Goal: Task Accomplishment & Management: Manage account settings

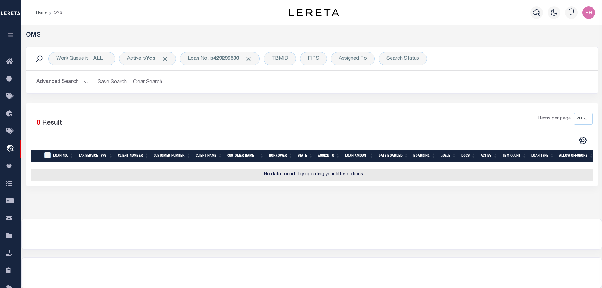
select select "200"
select select "CP"
select select "AGW"
select select "ADD"
select select "Escrow"
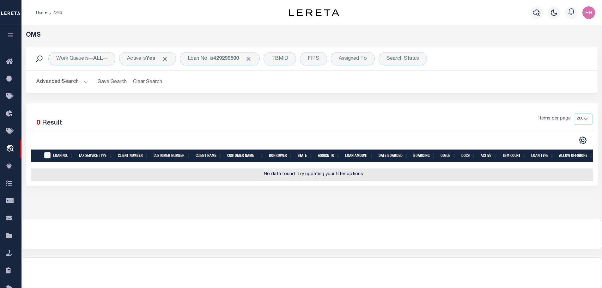
select select
click at [227, 61] on b "429299500" at bounding box center [226, 58] width 26 height 5
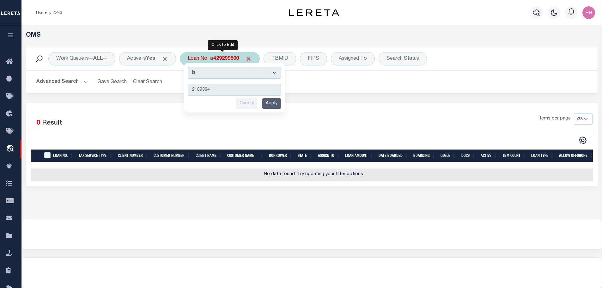
type input "2189364"
click at [274, 106] on input "Apply" at bounding box center [271, 103] width 19 height 10
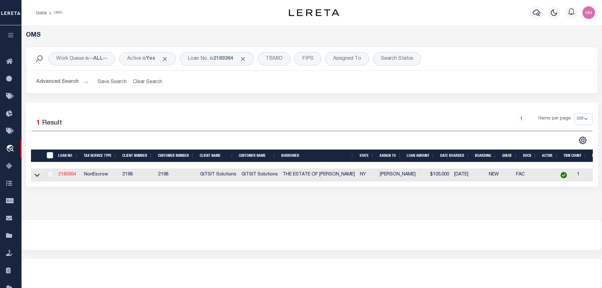
click at [67, 173] on link "2189364" at bounding box center [67, 174] width 18 height 4
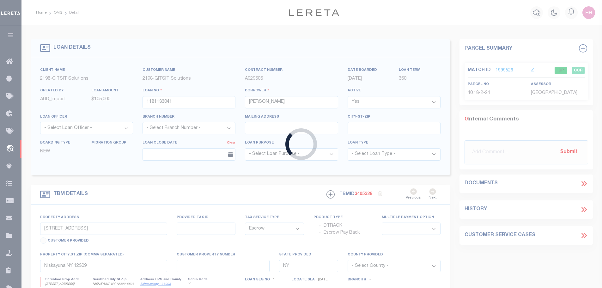
type input "2189364"
type input "THE ESTATE OF [PERSON_NAME]"
select select
select select "NonEscrow"
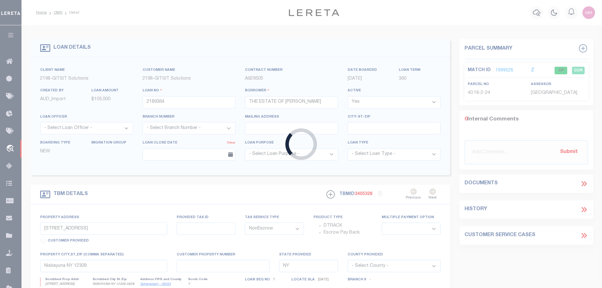
type input "[STREET_ADDRESS]"
type input "CANISTEO NY 14823"
select select
select select "16881"
select select
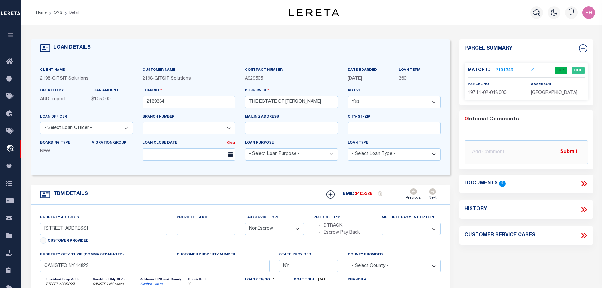
click at [501, 70] on link "2101349" at bounding box center [504, 70] width 18 height 7
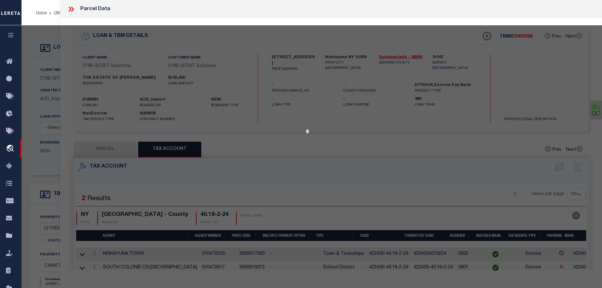
select select "AS"
select select
checkbox input "false"
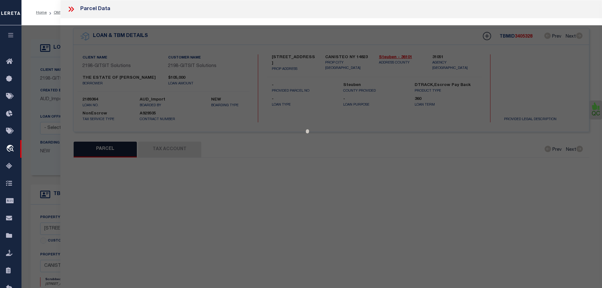
select select "CP"
type input "[PERSON_NAME]"
select select "AGW"
select select
type input "[STREET_ADDRESS]"
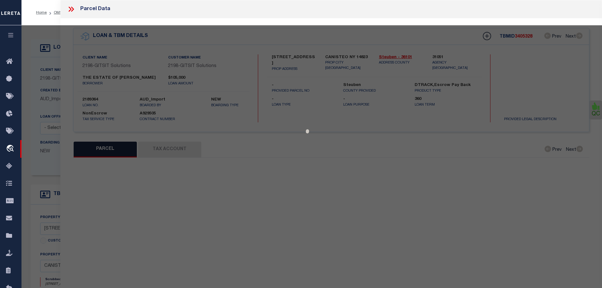
type input "CANISTEO NY 14823"
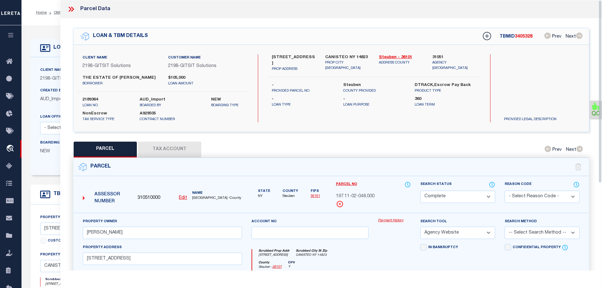
click at [182, 141] on button "Tax Account" at bounding box center [169, 149] width 63 height 16
select select "100"
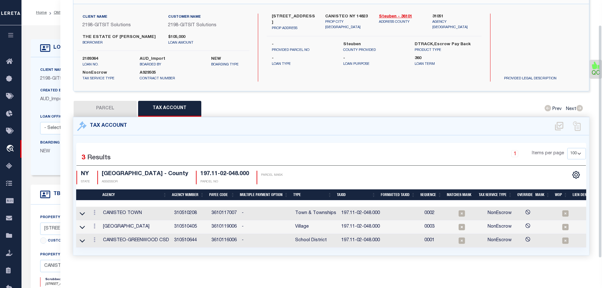
scroll to position [43, 0]
click at [95, 210] on icon at bounding box center [94, 212] width 2 height 5
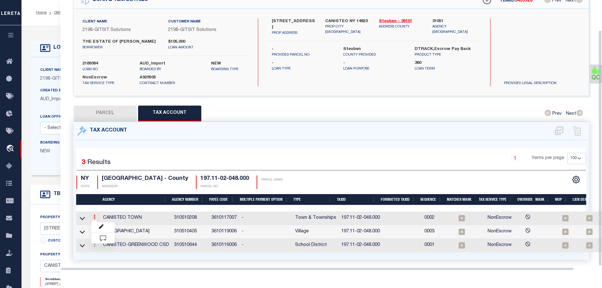
scroll to position [34, 0]
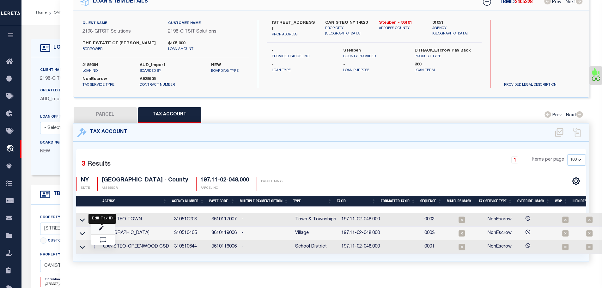
click at [101, 226] on icon "" at bounding box center [101, 228] width 5 height 5
type input "197.11-02-048.000"
type textarea "4632$$-$$$.$$-$$-$$$.$$$XXXXX SWIS-PRINT KEY (PICK UP AS SEEN)"
select select
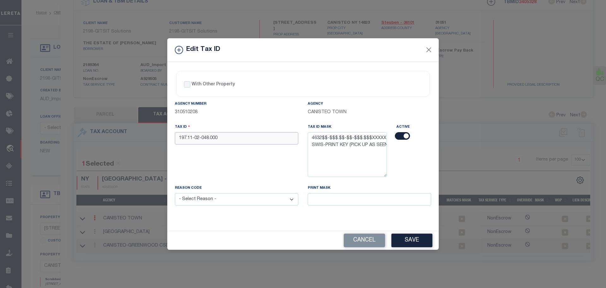
click at [179, 137] on input "197.11-02-048.000" at bounding box center [236, 138] width 123 height 12
paste input "463201"
type input "463201-197.11-02-048.000"
click at [228, 142] on input "463201-197.11-02-048.000" at bounding box center [236, 138] width 123 height 12
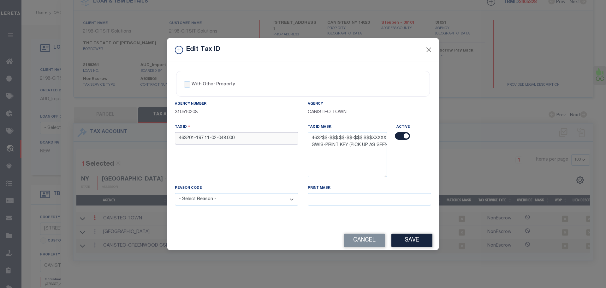
click at [228, 142] on input "463201-197.11-02-048.000" at bounding box center [236, 138] width 123 height 12
click at [242, 206] on div "Reason Code - Select Reason - 099 - Other (Provide additional detail) ACT - Age…" at bounding box center [236, 198] width 133 height 28
click at [242, 202] on select "- Select Reason - 099 - Other (Provide additional detail) ACT - Agency Changed …" at bounding box center [236, 199] width 123 height 12
select select "ACT"
click at [175, 193] on select "- Select Reason - 099 - Other (Provide additional detail) ACT - Agency Changed …" at bounding box center [236, 199] width 123 height 12
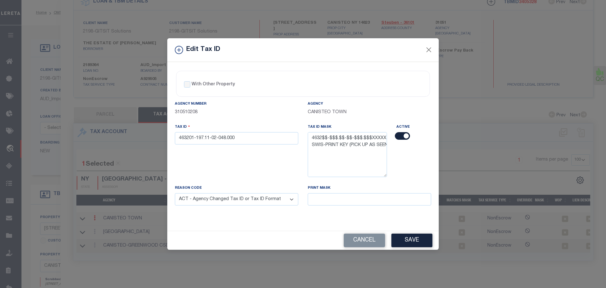
click at [421, 239] on button "Save" at bounding box center [412, 240] width 41 height 14
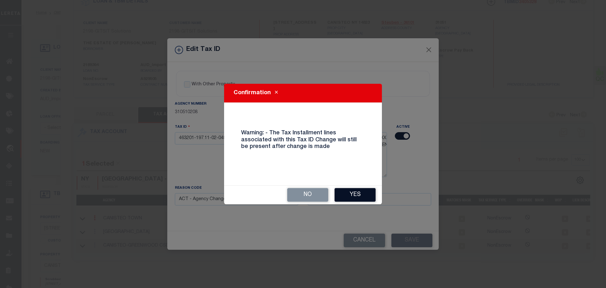
click at [360, 195] on button "Yes" at bounding box center [355, 195] width 41 height 14
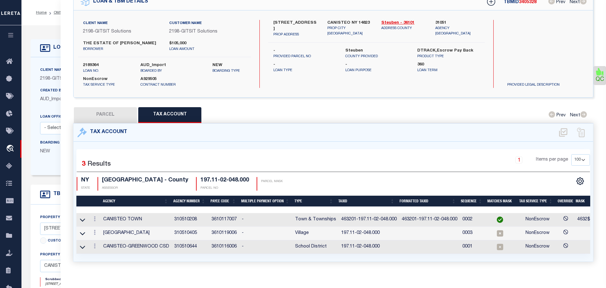
select select
click at [97, 231] on link at bounding box center [94, 233] width 7 height 5
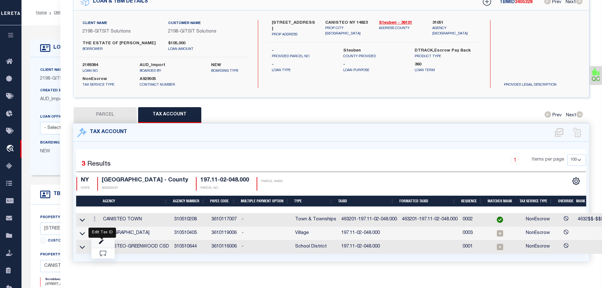
click at [102, 240] on icon at bounding box center [101, 241] width 5 height 5
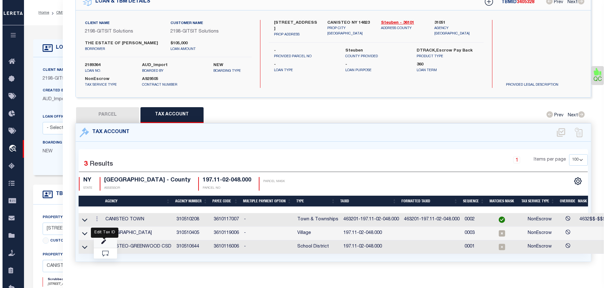
type textarea "463201-$$$.$$-$$-$$$.$$$XXXXX SWIS-PRINT KEY (PICK UP AS SEEN)"
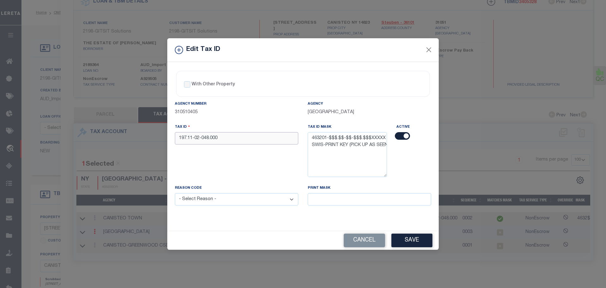
click at [215, 143] on input "197.11-02-048.000" at bounding box center [236, 138] width 123 height 12
paste input "463201-"
type input "463201-197.11-02-048.000"
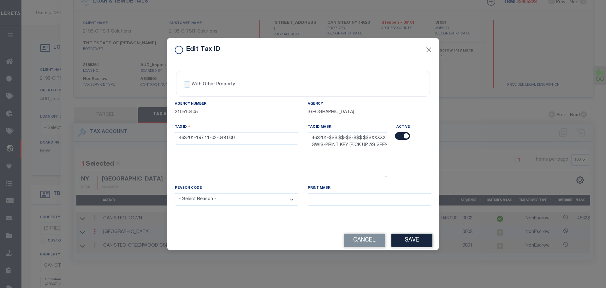
click at [221, 204] on select "- Select Reason - 099 - Other (Provide additional detail) ACT - Agency Changed …" at bounding box center [236, 199] width 123 height 12
select select "ACT"
click at [175, 193] on select "- Select Reason - 099 - Other (Provide additional detail) ACT - Agency Changed …" at bounding box center [236, 199] width 123 height 12
click at [403, 239] on button "Save" at bounding box center [412, 240] width 41 height 14
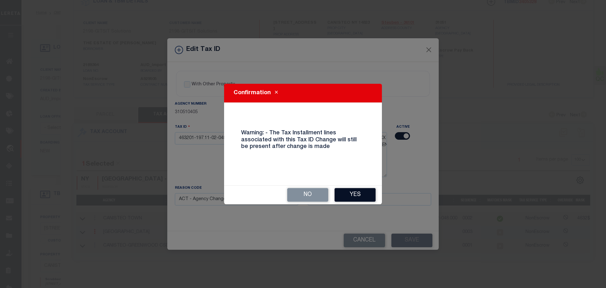
click at [351, 191] on button "Yes" at bounding box center [355, 195] width 41 height 14
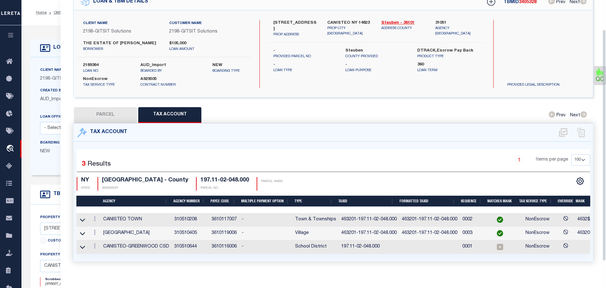
select select
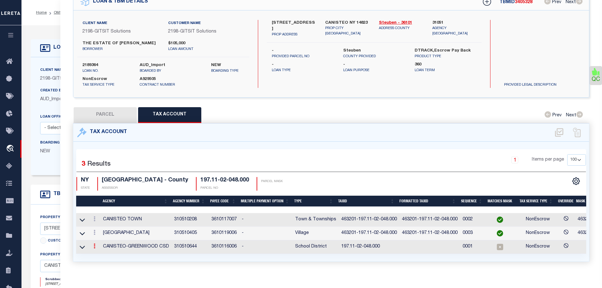
click at [94, 244] on icon at bounding box center [94, 245] width 2 height 5
click at [101, 226] on icon at bounding box center [101, 226] width 5 height 5
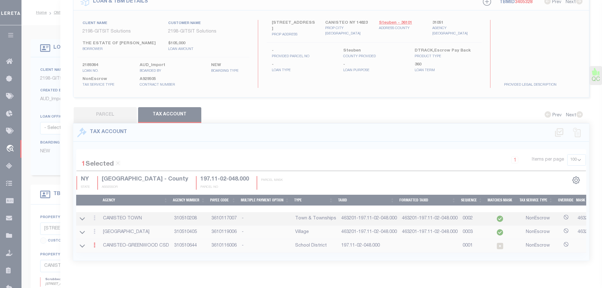
type textarea "46$$$$-$$$.$$-$$-$$$.$$$XXXXX SWIS-PRINT KEY (PICK UP AS SEEN)"
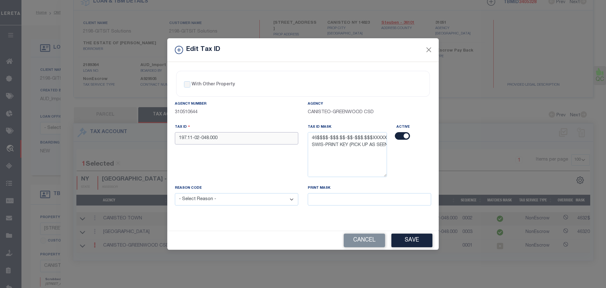
click at [211, 137] on input "197.11-02-048.000" at bounding box center [236, 138] width 123 height 12
paste input "463201-"
type input "463201-197.11-02-048.000"
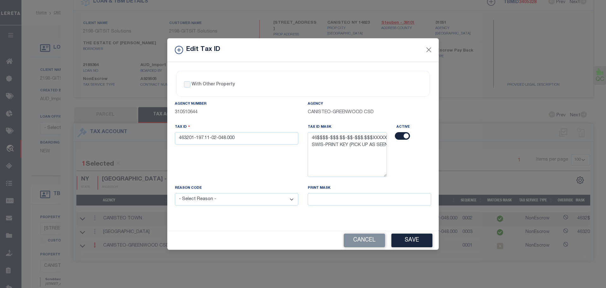
click at [228, 201] on select "- Select Reason - 099 - Other (Provide additional detail) ACT - Agency Changed …" at bounding box center [236, 199] width 123 height 12
select select "ACT"
click at [175, 193] on select "- Select Reason - 099 - Other (Provide additional detail) ACT - Agency Changed …" at bounding box center [236, 199] width 123 height 12
click at [406, 245] on button "Save" at bounding box center [412, 240] width 41 height 14
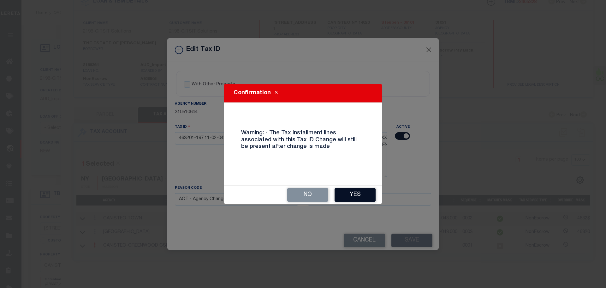
click at [362, 189] on button "Yes" at bounding box center [355, 195] width 41 height 14
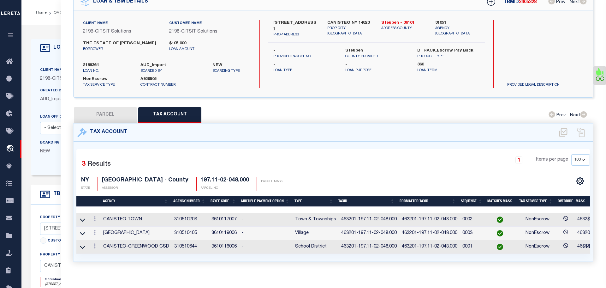
select select
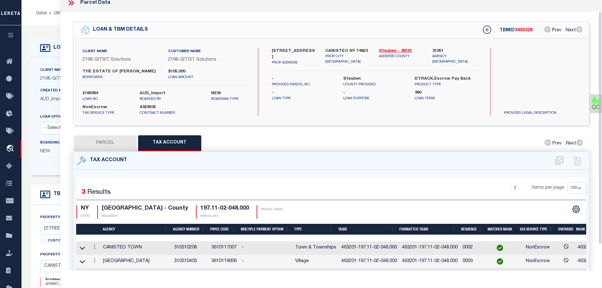
scroll to position [0, 0]
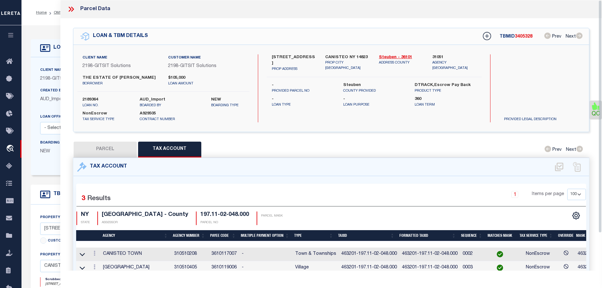
click at [70, 9] on icon at bounding box center [71, 9] width 8 height 8
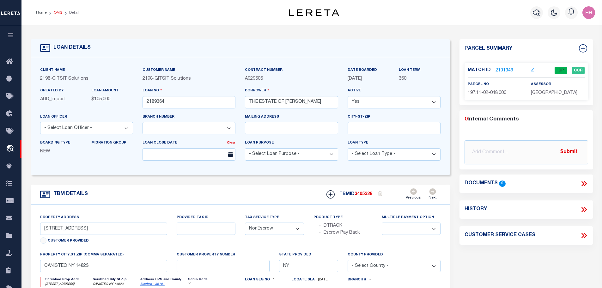
click at [57, 12] on link "OMS" at bounding box center [58, 13] width 9 height 4
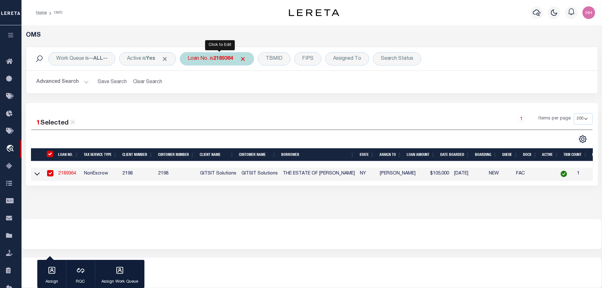
click at [213, 62] on div "Loan No. is 2189364" at bounding box center [217, 58] width 74 height 13
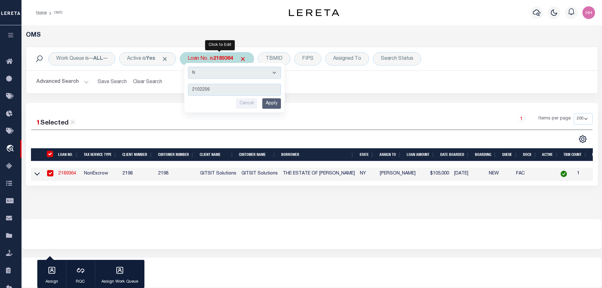
drag, startPoint x: 276, startPoint y: 96, endPoint x: 275, endPoint y: 99, distance: 3.6
click at [275, 99] on div "Is Contains 2102206 Cancel Apply" at bounding box center [234, 88] width 100 height 50
type input "2102206"
click at [274, 106] on input "Apply" at bounding box center [271, 103] width 19 height 10
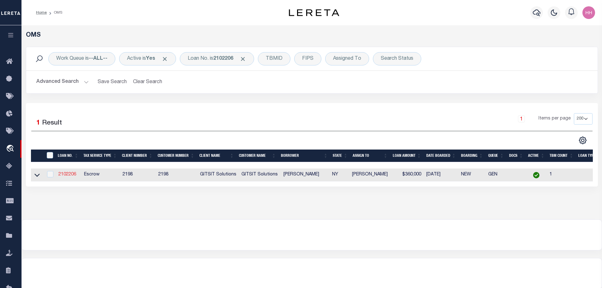
click at [65, 175] on link "2102206" at bounding box center [67, 174] width 18 height 4
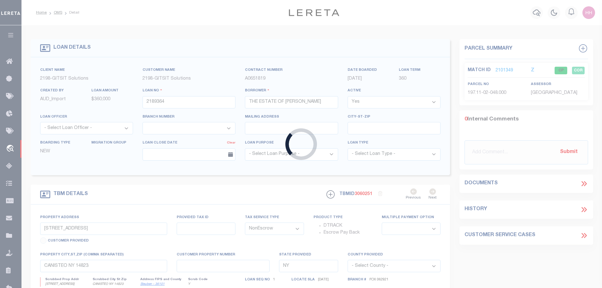
type input "2102206"
type input "[PERSON_NAME]"
select select "5018"
select select "Escrow"
type input "[STREET_ADDRESS][PERSON_NAME]"
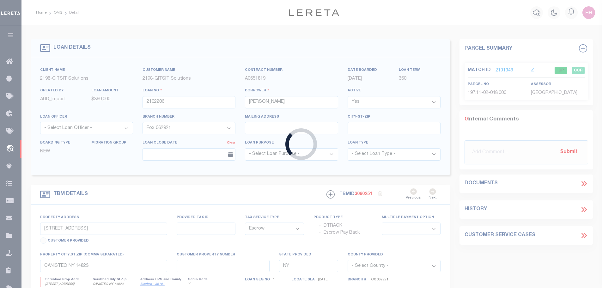
type input "[GEOGRAPHIC_DATA]"
select select
type textarea "[DATE]: TPS"
select select "5018"
select select
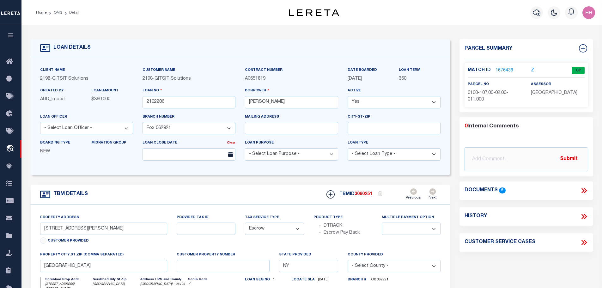
click at [499, 68] on link "1676439" at bounding box center [504, 70] width 18 height 7
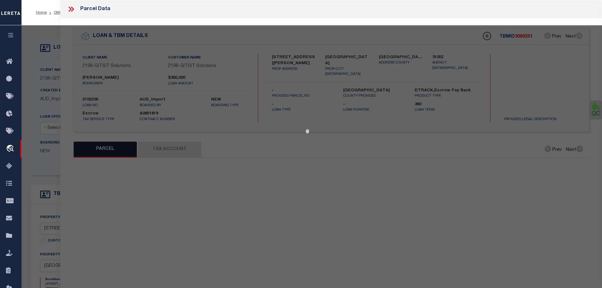
select select "AS"
select select
checkbox input "false"
select select "CP"
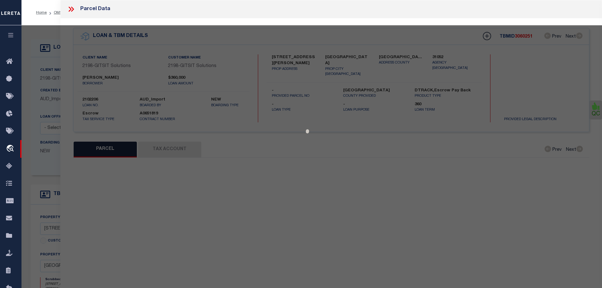
type input "[PERSON_NAME]"
select select
type input "[STREET_ADDRESS][PERSON_NAME]"
checkbox input "false"
type input "[GEOGRAPHIC_DATA]"
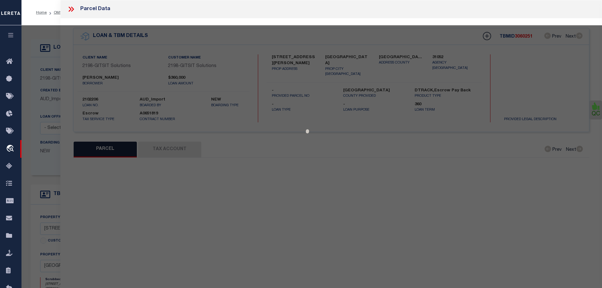
type textarea "ACRE CALULATED 0.22"
type textarea "Tax ID Special Project, Information Only - Installment Tax Years Based on Agenc…"
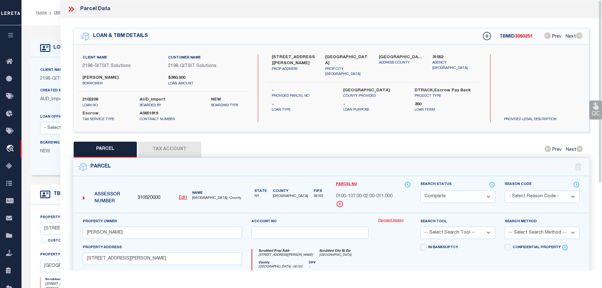
click at [170, 145] on button "Tax Account" at bounding box center [169, 149] width 63 height 16
select select "100"
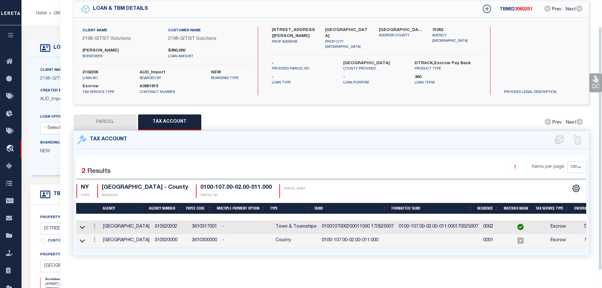
scroll to position [29, 0]
click at [94, 237] on icon at bounding box center [94, 239] width 2 height 5
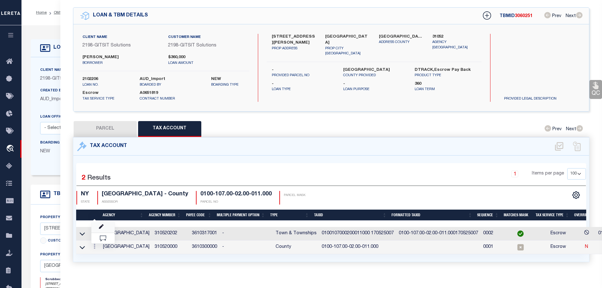
click at [99, 225] on link at bounding box center [102, 227] width 23 height 10
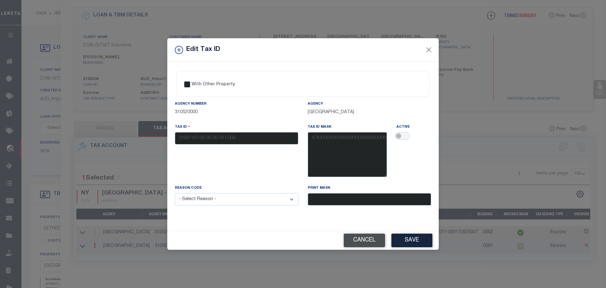
click at [370, 236] on button "Cancel" at bounding box center [364, 240] width 41 height 14
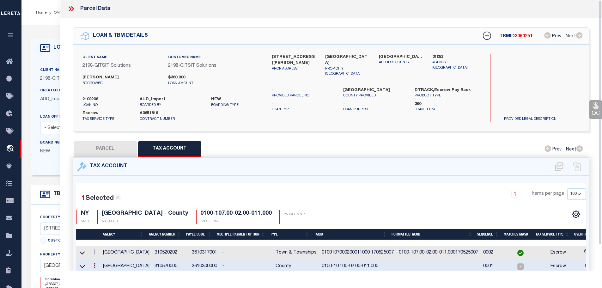
scroll to position [0, 0]
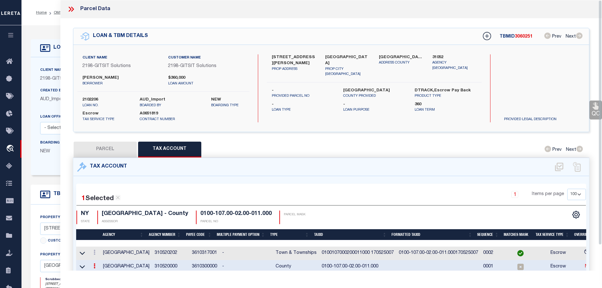
click at [70, 9] on icon at bounding box center [70, 9] width 3 height 5
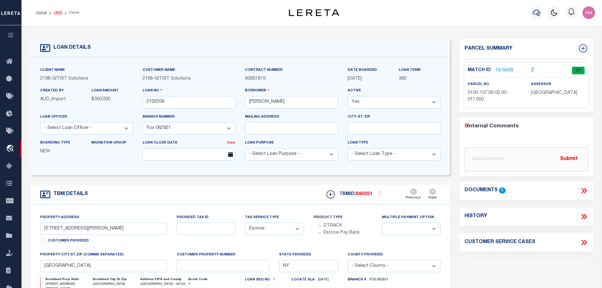
click at [55, 12] on link "OMS" at bounding box center [58, 13] width 9 height 4
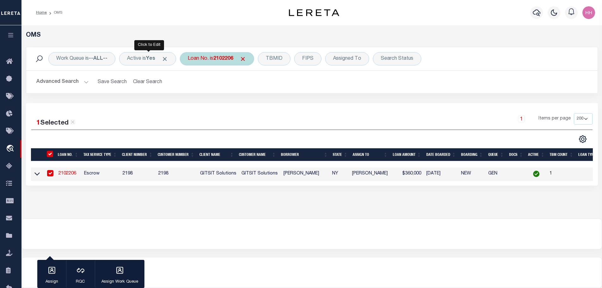
click at [220, 58] on b "2102206" at bounding box center [223, 58] width 20 height 5
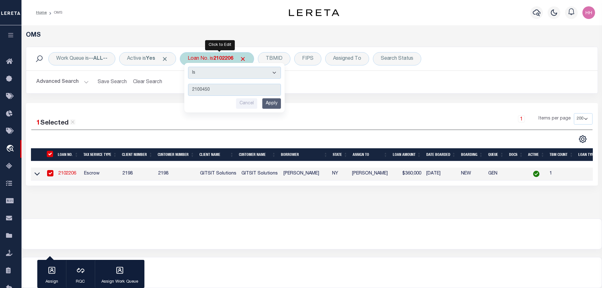
type input "2100450"
click at [275, 105] on input "Apply" at bounding box center [271, 103] width 19 height 10
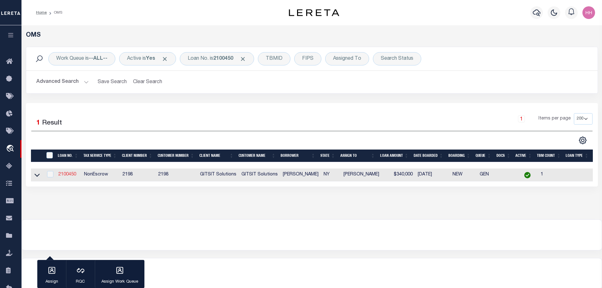
click at [63, 173] on link "2100450" at bounding box center [67, 174] width 18 height 4
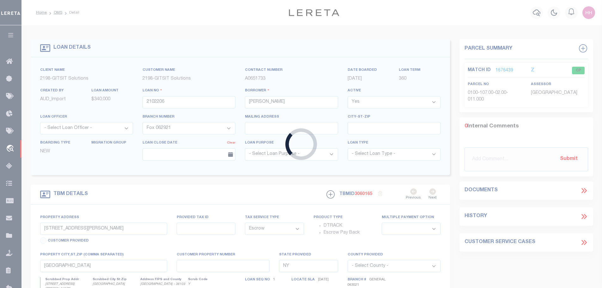
type input "2100450"
type input "[PERSON_NAME]"
select select "5020"
select select "NonEscrow"
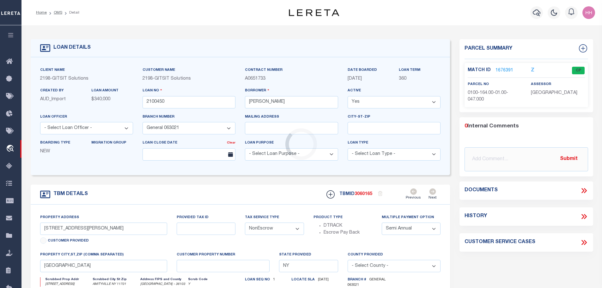
select select "5020"
type input "[STREET_ADDRESS]"
select select
type input "AMITYVILLE NY 11701"
select select
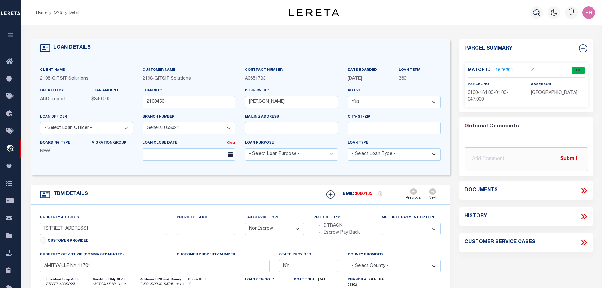
scroll to position [32, 0]
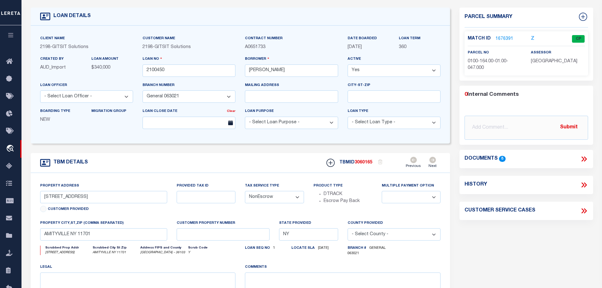
click at [502, 36] on link "1676391" at bounding box center [504, 39] width 18 height 7
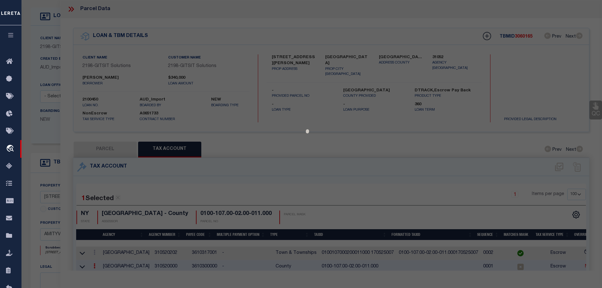
select select "AS"
checkbox input "false"
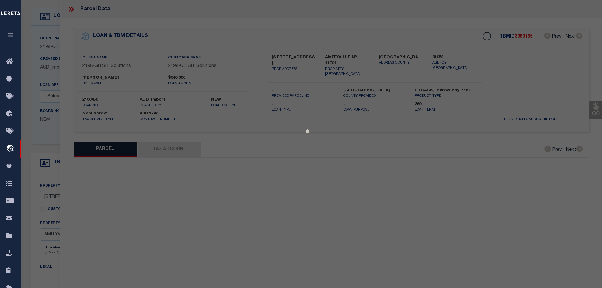
select select "CP"
type input "[PERSON_NAME]"
select select
type input "[STREET_ADDRESS]"
checkbox input "false"
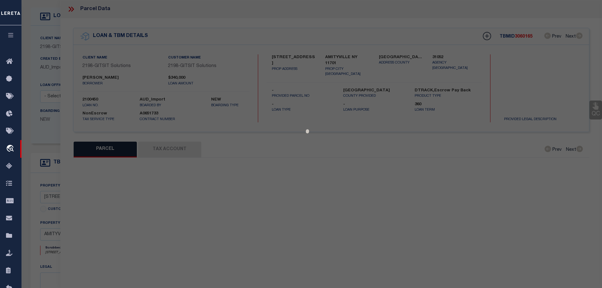
type input "NORTH AMITYVILLE NY 11701"
type textarea "ACRE CALULATED 0.17"
type textarea "Tax ID Special Project, Information Only - Installment Tax Years Based on Agenc…"
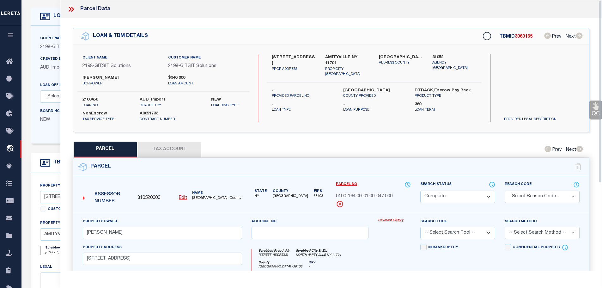
click at [177, 147] on button "Tax Account" at bounding box center [169, 149] width 63 height 16
select select "100"
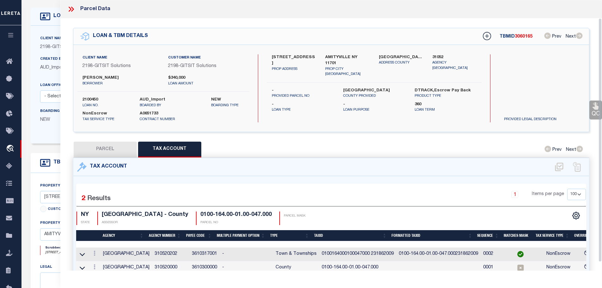
scroll to position [20, 0]
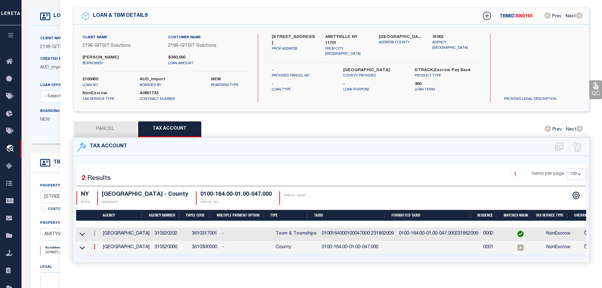
click at [93, 246] on link at bounding box center [94, 247] width 7 height 5
click at [100, 255] on icon "" at bounding box center [101, 256] width 5 height 5
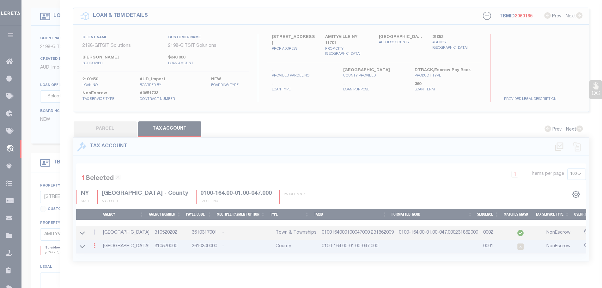
type input "0100-164.00-01.00-047.000"
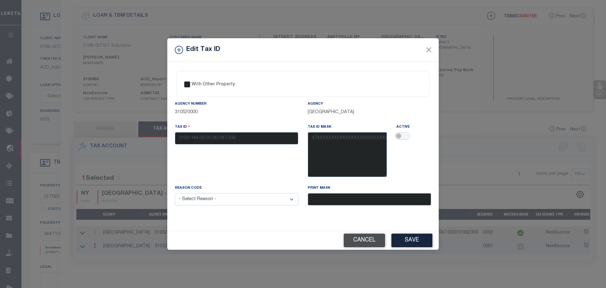
click at [372, 242] on button "Cancel" at bounding box center [364, 240] width 41 height 14
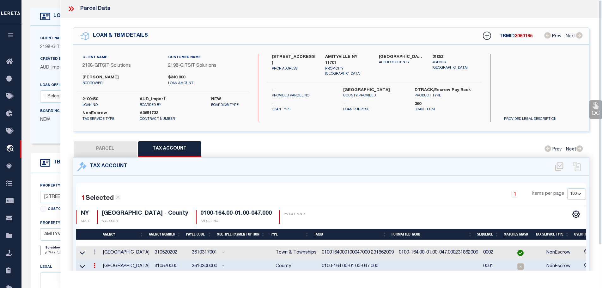
scroll to position [0, 0]
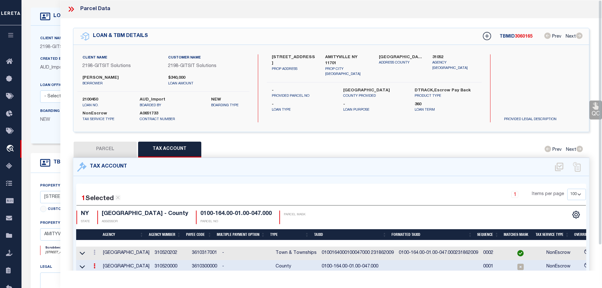
click at [69, 9] on icon at bounding box center [71, 9] width 8 height 8
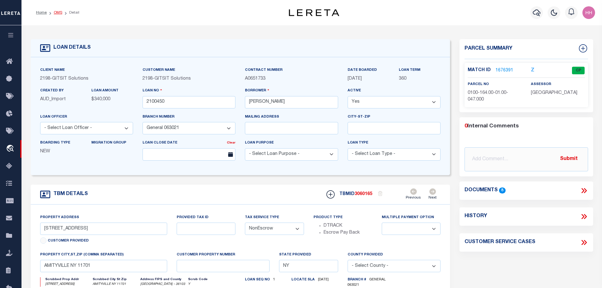
click at [56, 13] on link "OMS" at bounding box center [58, 13] width 9 height 4
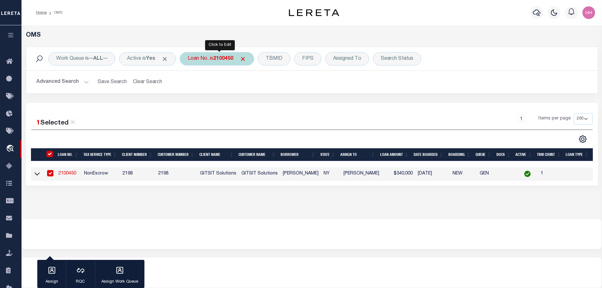
click at [232, 58] on b "2100450" at bounding box center [223, 58] width 20 height 5
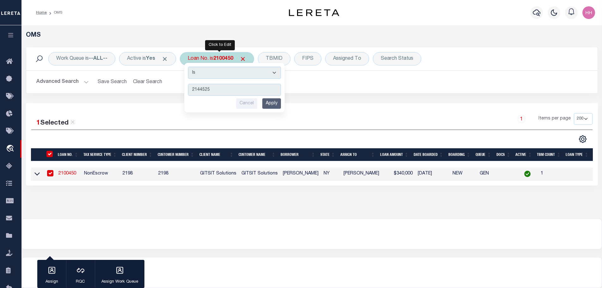
type input "2144525"
click at [270, 104] on input "Apply" at bounding box center [271, 103] width 19 height 10
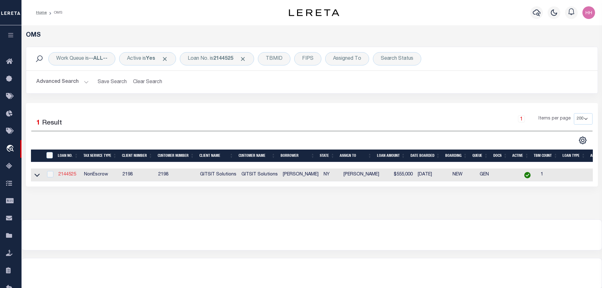
click at [71, 173] on link "2144525" at bounding box center [67, 174] width 18 height 4
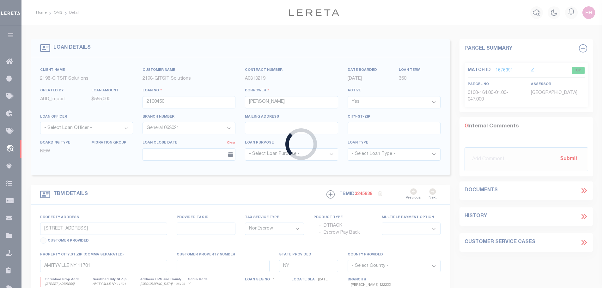
type input "2144525"
type input "[PERSON_NAME]"
select select
type input "[STREET_ADDRESS]"
type input "[GEOGRAPHIC_DATA]"
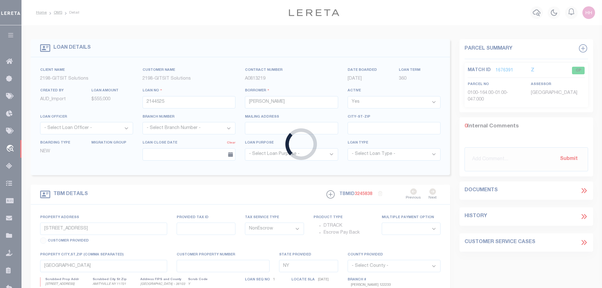
select select
type textarea "[DATE] TPS [DATE]: DTRACK - NPL W/POS ESCROW"
select select
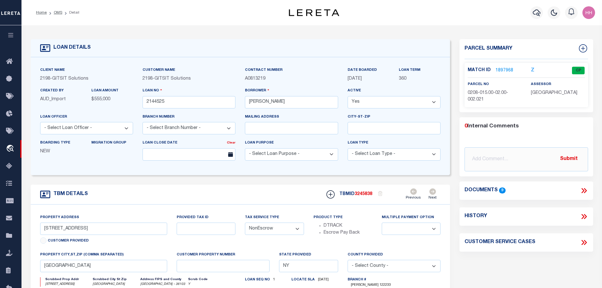
click at [499, 69] on link "1897968" at bounding box center [504, 70] width 18 height 7
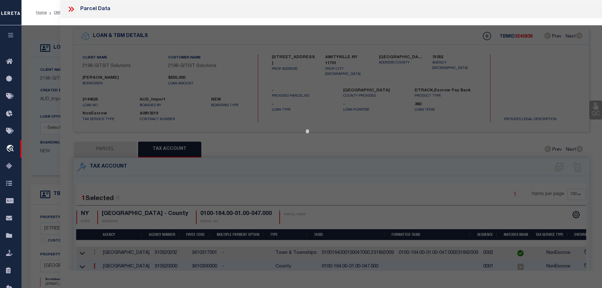
select select "AS"
checkbox input "false"
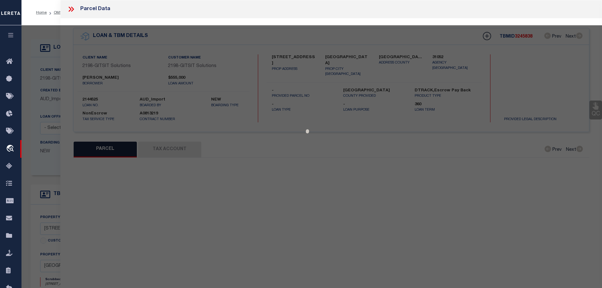
select select "CP"
type input "[PERSON_NAME]"
select select
type input "15 FOX LN"
checkbox input "false"
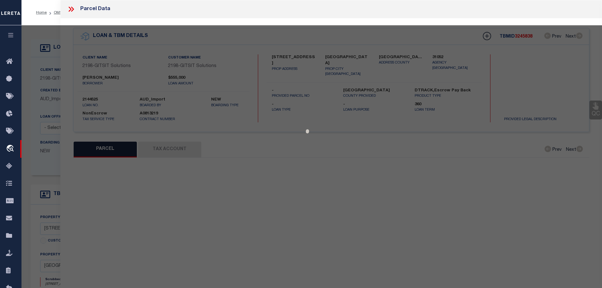
type input "[GEOGRAPHIC_DATA]"
type textarea "ITEM NUMBER: 6156529"
type textarea "Tax ID Special Project, Information Only - Installment Tax Years Based on Agenc…"
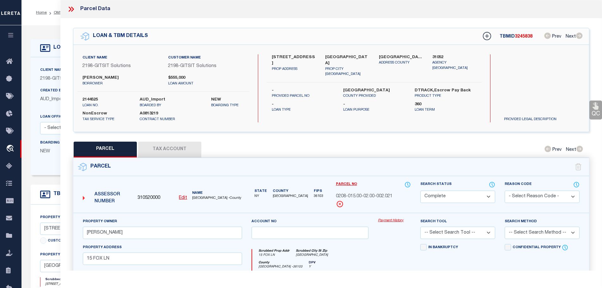
click at [183, 147] on button "Tax Account" at bounding box center [169, 149] width 63 height 16
select select "100"
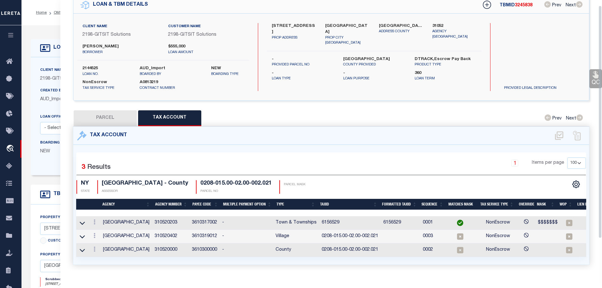
scroll to position [43, 0]
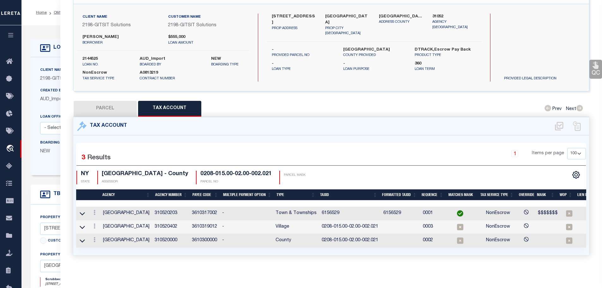
click at [326, 207] on td "6156529" at bounding box center [350, 214] width 62 height 14
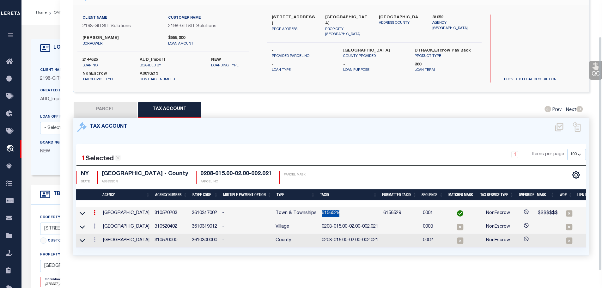
click at [326, 207] on td "6156529" at bounding box center [350, 214] width 62 height 14
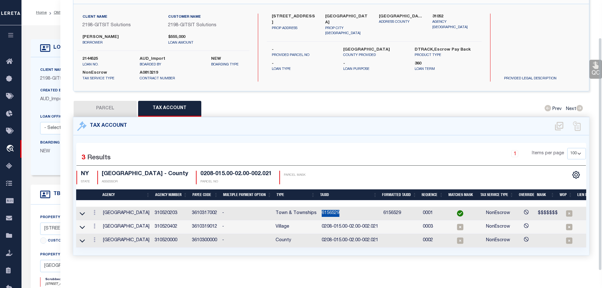
copy td "6156529"
click at [94, 223] on icon at bounding box center [94, 225] width 2 height 5
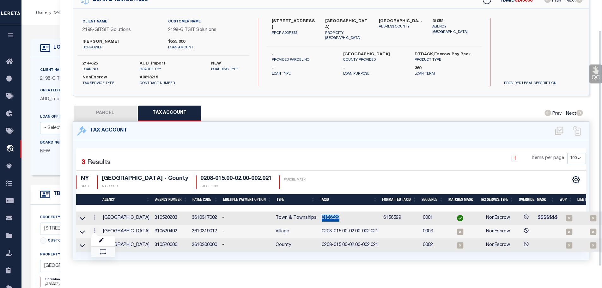
scroll to position [34, 0]
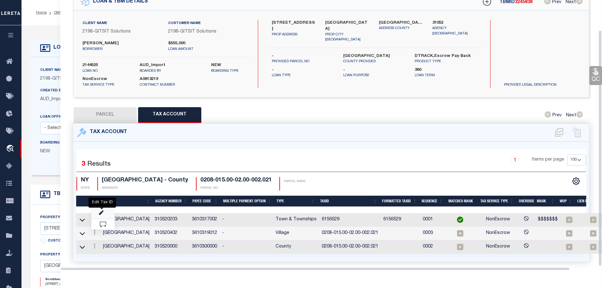
click at [101, 210] on icon "" at bounding box center [101, 212] width 5 height 5
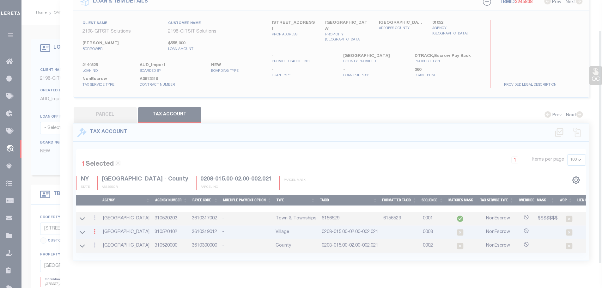
type input "0208-015.00-02.00-002.021"
type textarea "$$$.X$XX$X$X$X$##"
checkbox input "true"
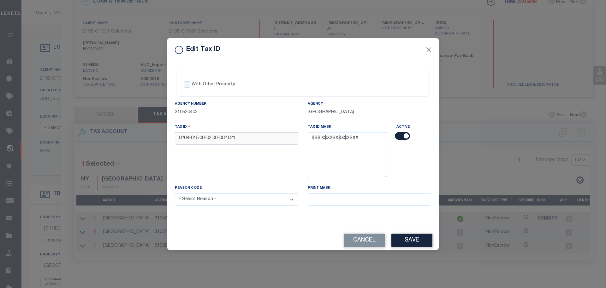
click at [241, 133] on input "0208-015.00-02.00-002.021" at bounding box center [236, 138] width 123 height 12
paste input "6156529"
type input "6156529"
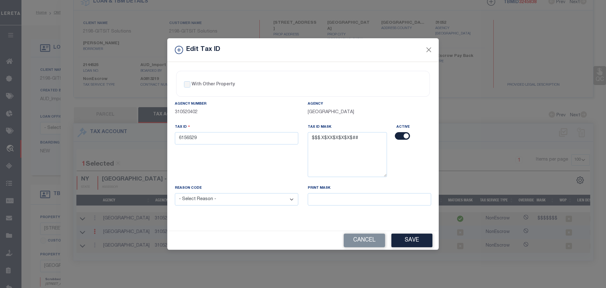
click at [231, 203] on select "- Select Reason - 099 - Other (Provide additional detail) ACT - Agency Changed …" at bounding box center [236, 199] width 123 height 12
select select "ACT"
click at [175, 193] on select "- Select Reason - 099 - Other (Provide additional detail) ACT - Agency Changed …" at bounding box center [236, 199] width 123 height 12
click at [412, 239] on button "Save" at bounding box center [412, 240] width 41 height 14
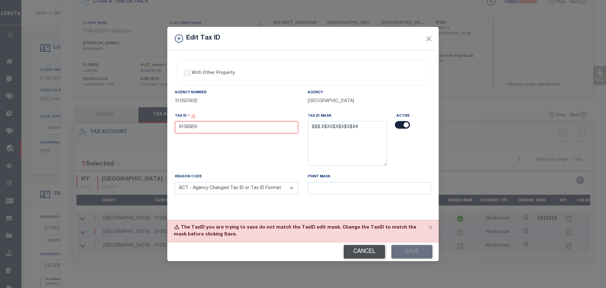
click at [363, 252] on button "Cancel" at bounding box center [364, 252] width 41 height 14
type input "0208-015.00-02.00-002.021"
select select
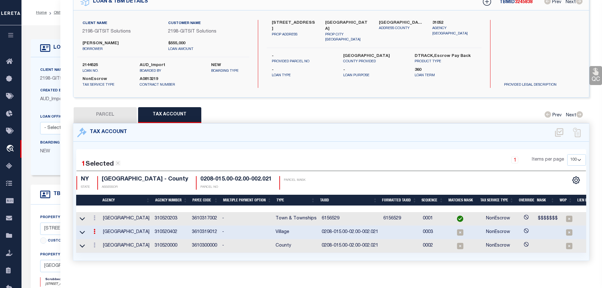
click at [95, 231] on icon at bounding box center [94, 231] width 2 height 5
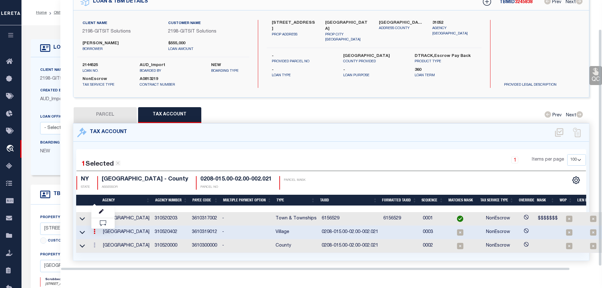
scroll to position [33, 0]
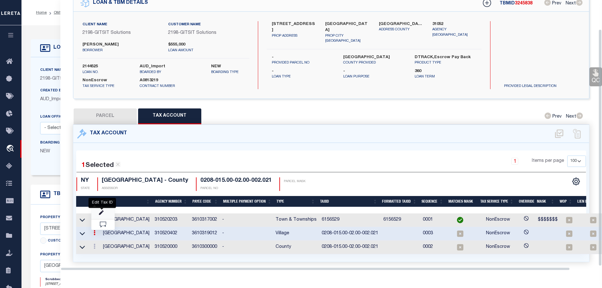
click at [103, 210] on icon "" at bounding box center [101, 212] width 5 height 5
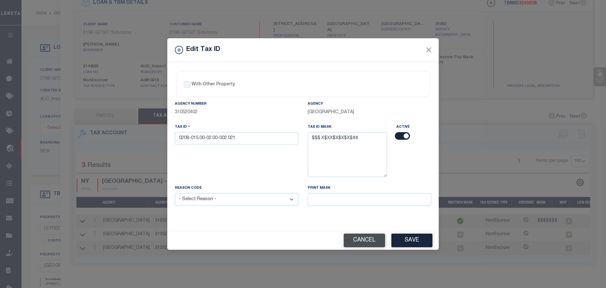
click at [365, 243] on button "Cancel" at bounding box center [364, 240] width 41 height 14
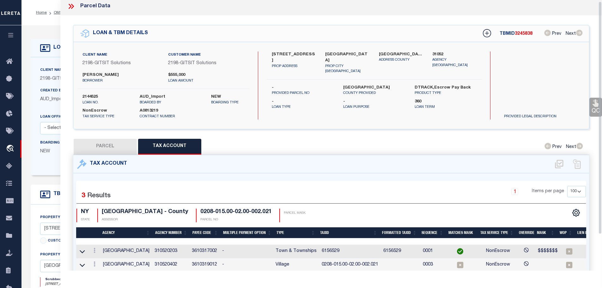
scroll to position [2, 0]
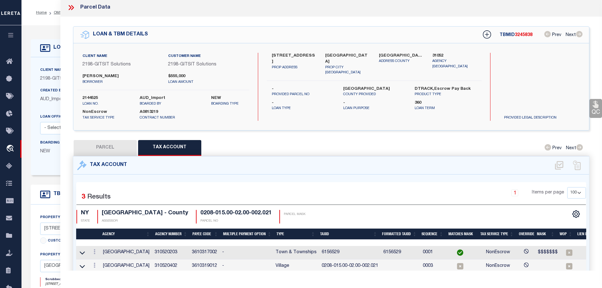
click at [70, 9] on icon at bounding box center [71, 7] width 8 height 8
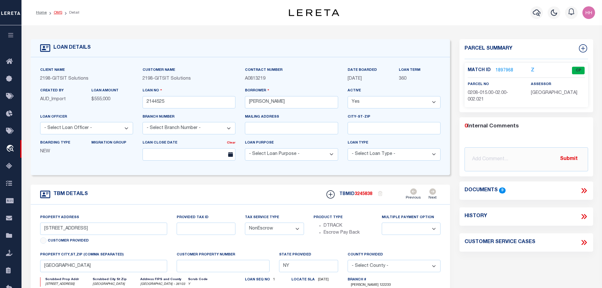
click at [56, 13] on link "OMS" at bounding box center [58, 13] width 9 height 4
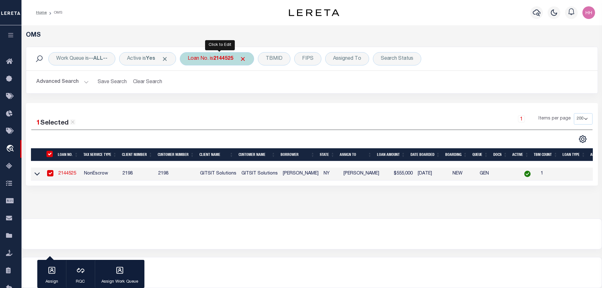
click at [221, 59] on b "2144525" at bounding box center [223, 58] width 20 height 5
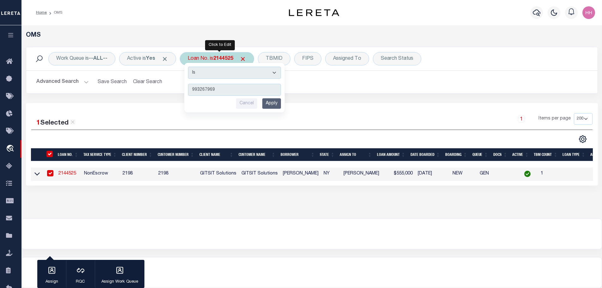
type input "993267969"
click at [273, 105] on input "Apply" at bounding box center [271, 103] width 19 height 10
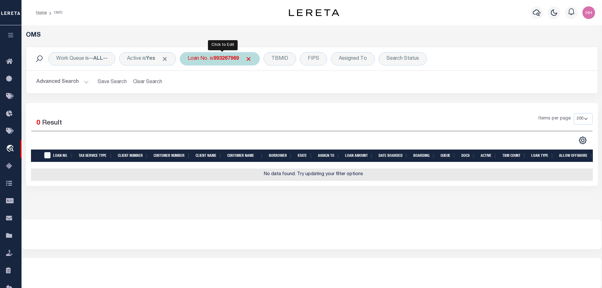
click at [228, 57] on b "993267969" at bounding box center [226, 58] width 26 height 5
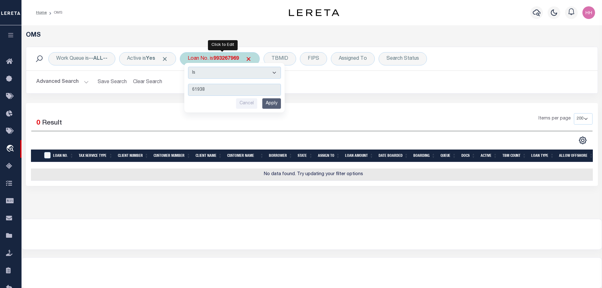
type input "61938"
click at [275, 101] on input "Apply" at bounding box center [271, 103] width 19 height 10
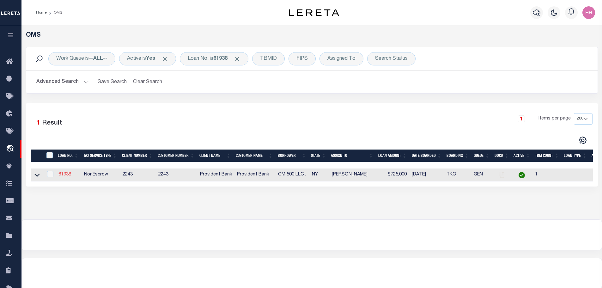
click at [63, 172] on link "61938" at bounding box center [64, 174] width 13 height 4
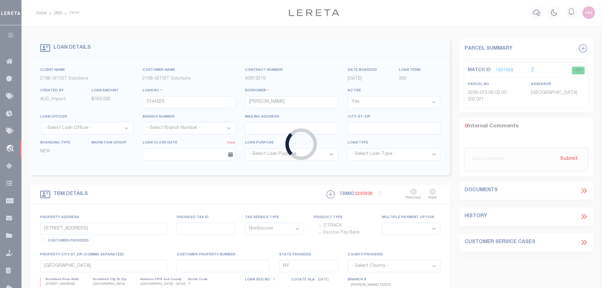
type input "61938"
type input "CM 500 LLC ,"
select select
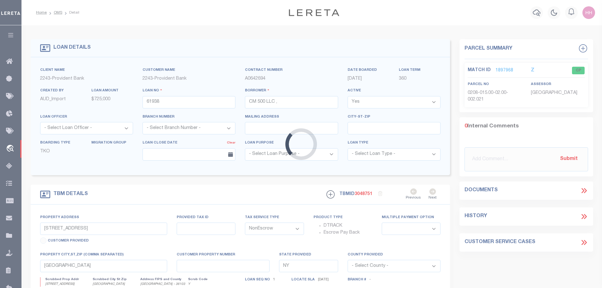
type input "[STREET_ADDRESS]"
type input "8526229"
type input "CENTER MORICHES NY 119342228"
select select
type textarea "E ON FILE)."
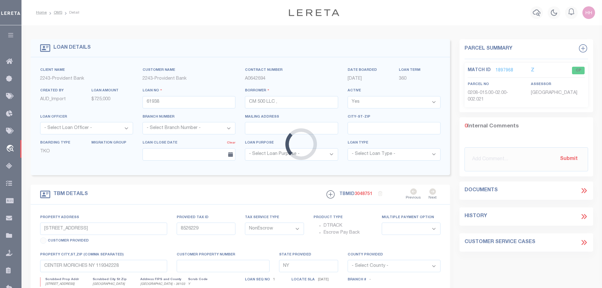
type textarea "Liability subject to parcel provided"
select select "5389"
select select
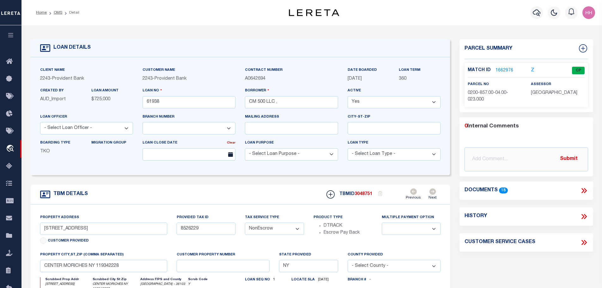
click at [503, 71] on link "1662976" at bounding box center [504, 70] width 18 height 7
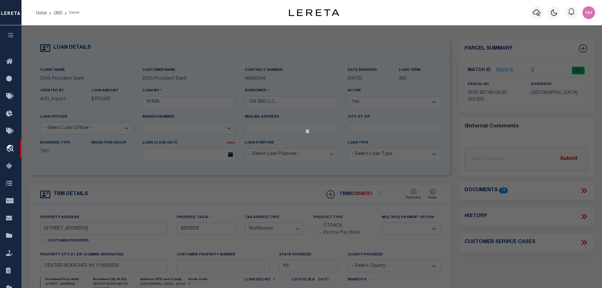
select select "AS"
checkbox input "false"
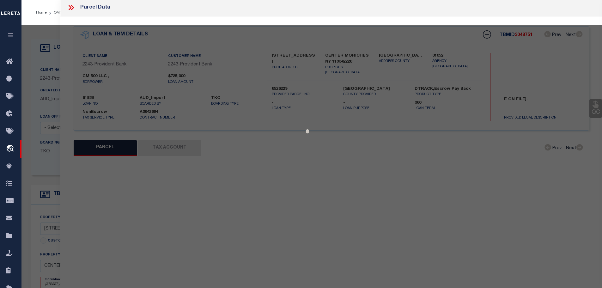
select select "CP"
type input "BAYSIDE FEDERAL SAVS BANK C/O NORTHFORK"
select select
type input "[STREET_ADDRESS]"
checkbox input "false"
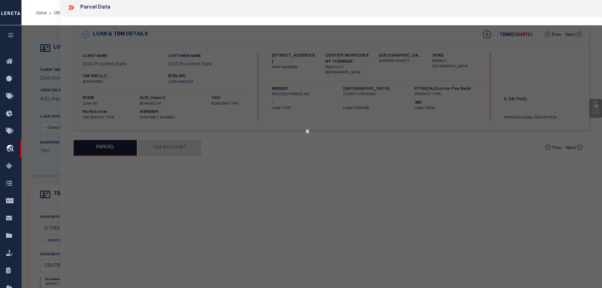
type input "CENTER [GEOGRAPHIC_DATA]"
type textarea "Tax ID Special Project, Information Only - Installment Tax Years Based on Agenc…"
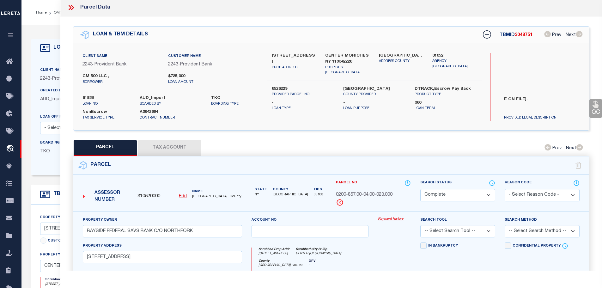
click at [69, 9] on icon at bounding box center [70, 7] width 3 height 5
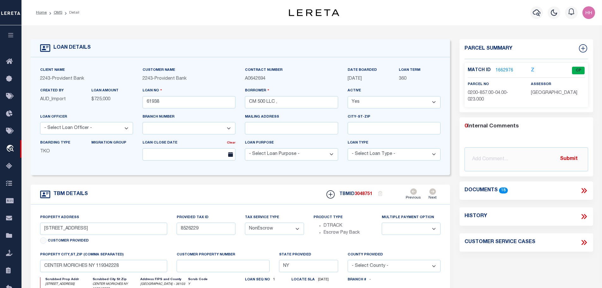
click at [499, 69] on link "1662976" at bounding box center [504, 70] width 18 height 7
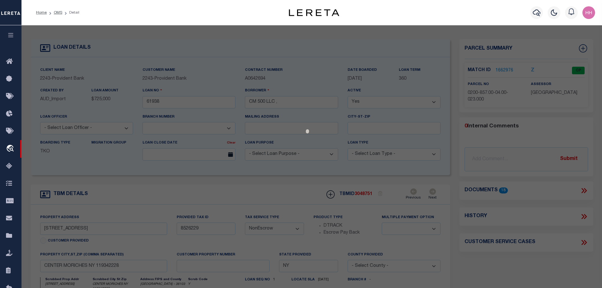
select select "AS"
checkbox input "false"
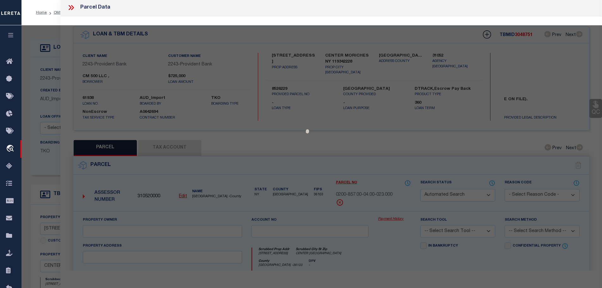
select select "CP"
type input "BAYSIDE FEDERAL SAVS BANK C/O NORTHFORK"
select select
type input "[STREET_ADDRESS]"
checkbox input "false"
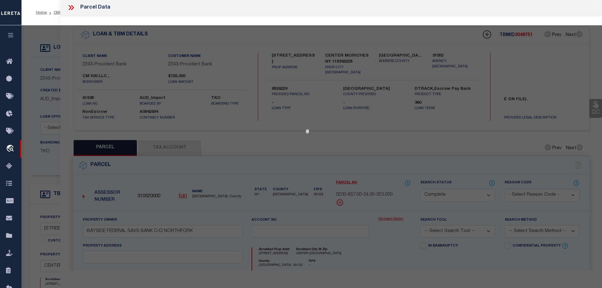
type input "CENTER [GEOGRAPHIC_DATA]"
type textarea "Tax ID Special Project, Information Only - Installment Tax Years Based on Agenc…"
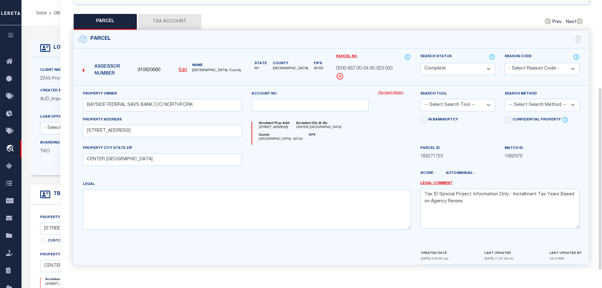
scroll to position [129, 0]
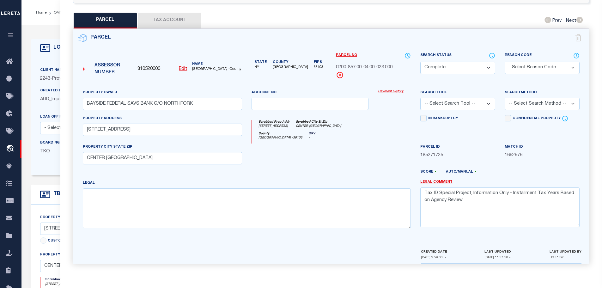
click at [170, 16] on button "Tax Account" at bounding box center [169, 21] width 63 height 16
select select "100"
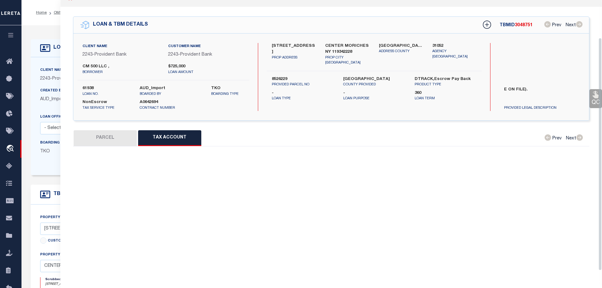
select select "100"
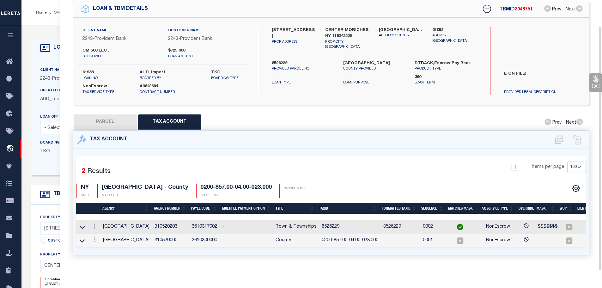
scroll to position [0, 0]
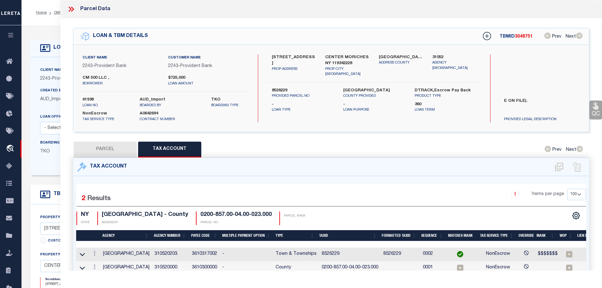
click at [71, 10] on icon at bounding box center [71, 9] width 8 height 8
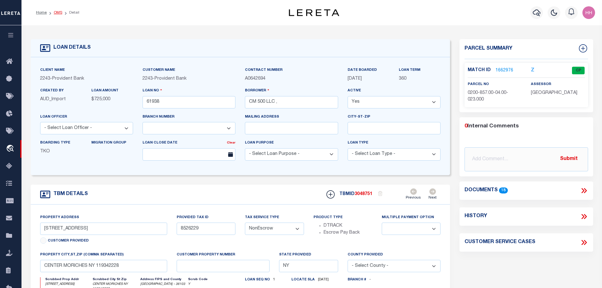
click at [55, 14] on link "OMS" at bounding box center [58, 13] width 9 height 4
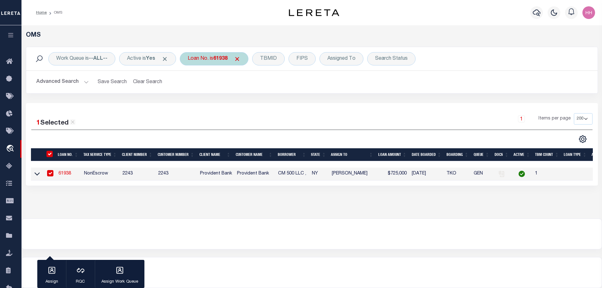
click at [218, 61] on b "61938" at bounding box center [220, 58] width 14 height 5
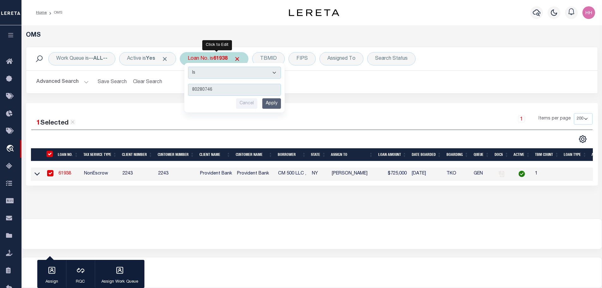
type input "80280746"
click at [274, 104] on input "Apply" at bounding box center [271, 103] width 19 height 10
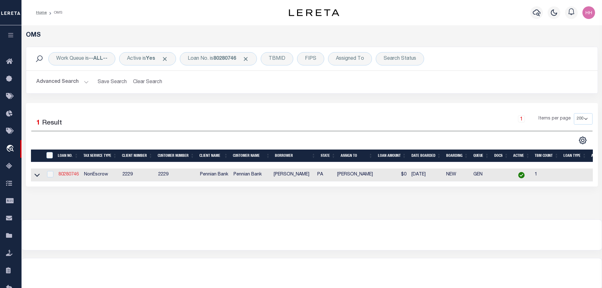
click at [73, 173] on link "80280746" at bounding box center [68, 174] width 20 height 4
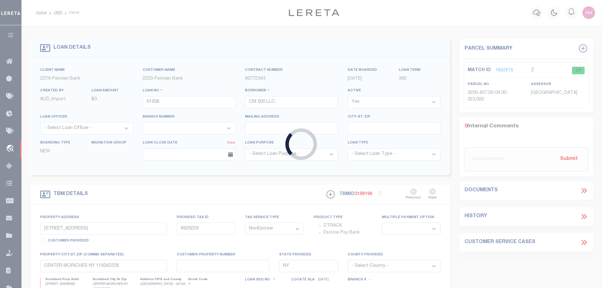
type input "80280746"
type input "[PERSON_NAME]"
select select
type input "[STREET_ADDRESS]"
type input "02-03A-50"
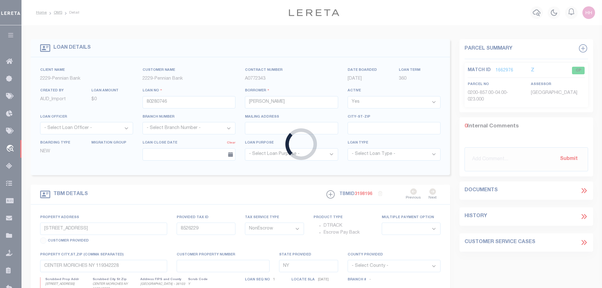
select select
type input "[GEOGRAPHIC_DATA]-8714"
type input "PA"
select select
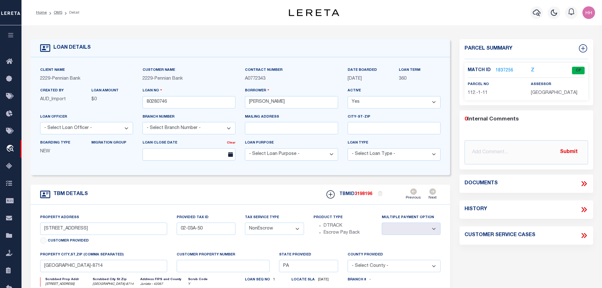
click at [497, 67] on link "1837256" at bounding box center [504, 70] width 18 height 7
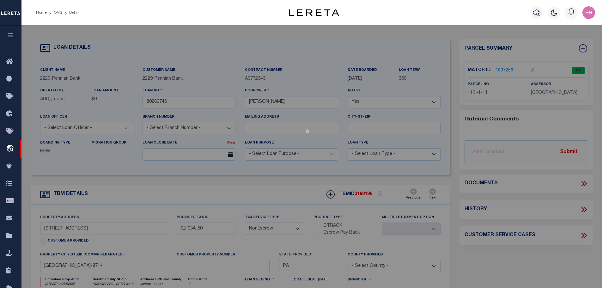
select select "AS"
checkbox input "false"
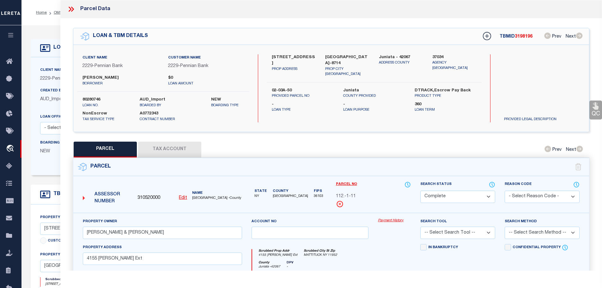
click at [154, 148] on button "Tax Account" at bounding box center [169, 149] width 63 height 16
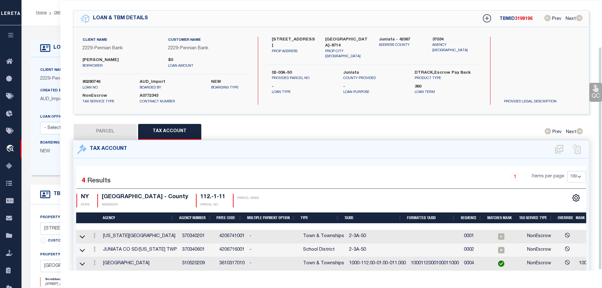
scroll to position [57, 0]
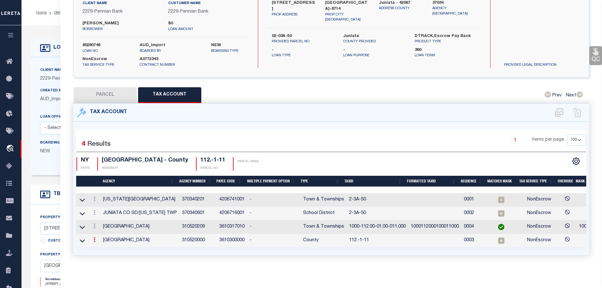
click at [95, 237] on icon at bounding box center [94, 239] width 2 height 5
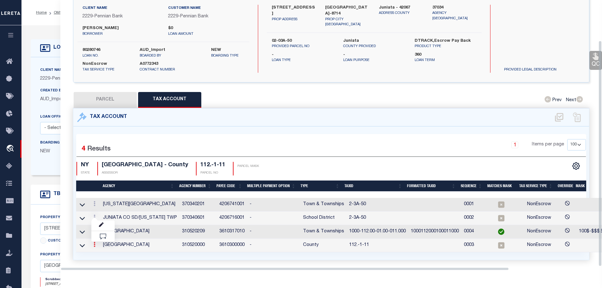
scroll to position [48, 0]
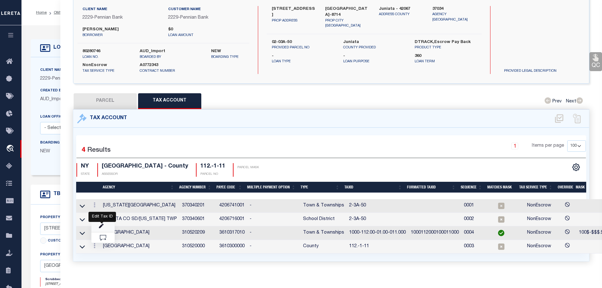
click at [103, 224] on icon "" at bounding box center [101, 226] width 5 height 5
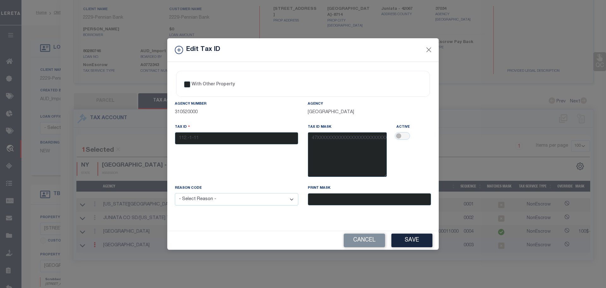
click at [362, 240] on button "Cancel" at bounding box center [364, 240] width 41 height 14
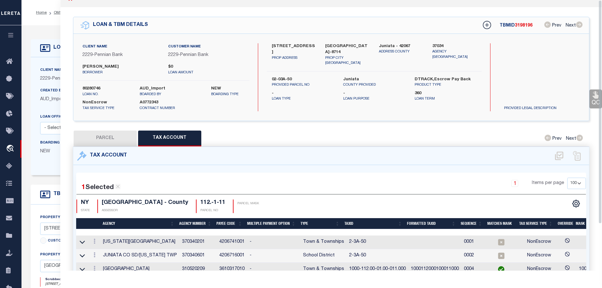
scroll to position [0, 0]
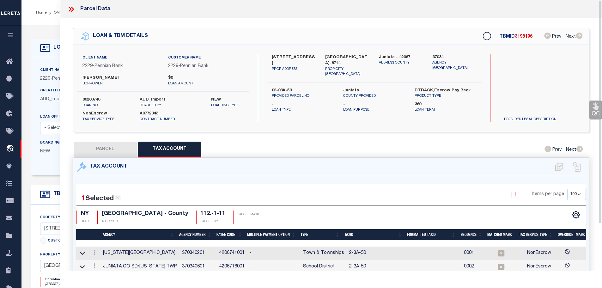
click at [73, 9] on icon at bounding box center [72, 9] width 3 height 5
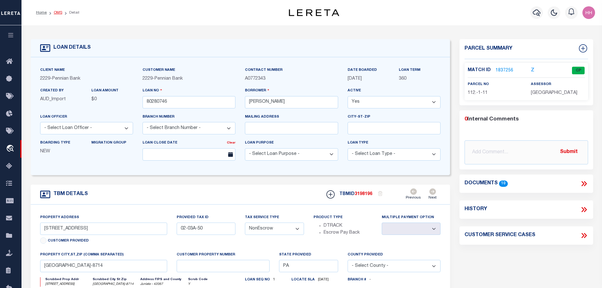
click at [56, 14] on link "OMS" at bounding box center [58, 13] width 9 height 4
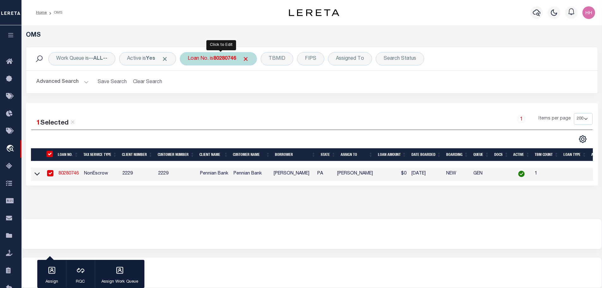
click at [218, 57] on b "80280746" at bounding box center [224, 58] width 23 height 5
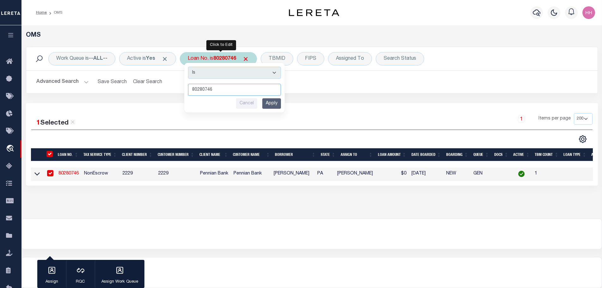
drag, startPoint x: 226, startPoint y: 83, endPoint x: 220, endPoint y: 92, distance: 10.8
click at [220, 92] on input "80280746" at bounding box center [234, 90] width 93 height 12
paste input "993268370"
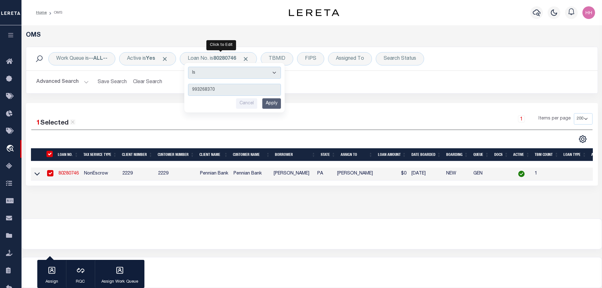
click at [271, 104] on input "Apply" at bounding box center [271, 103] width 19 height 10
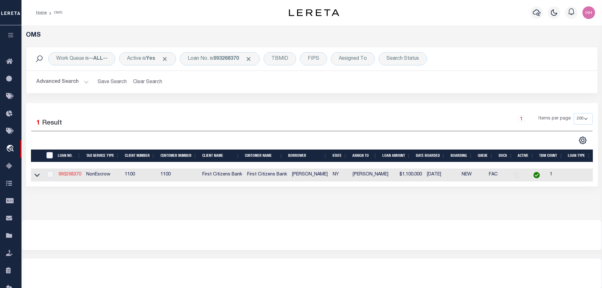
click at [76, 174] on link "993268370" at bounding box center [69, 174] width 23 height 4
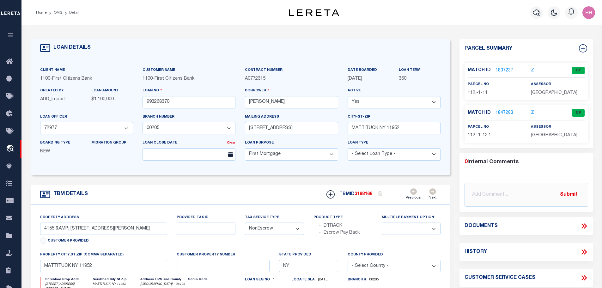
click at [505, 112] on link "1847283" at bounding box center [504, 113] width 18 height 7
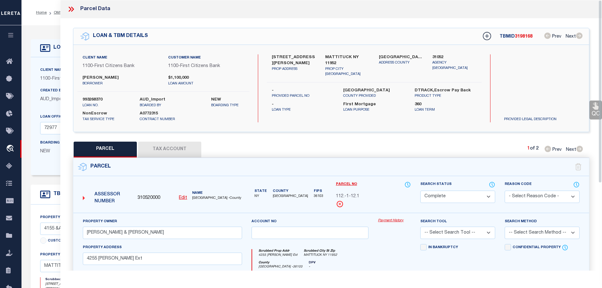
click at [159, 141] on button "Tax Account" at bounding box center [169, 149] width 63 height 16
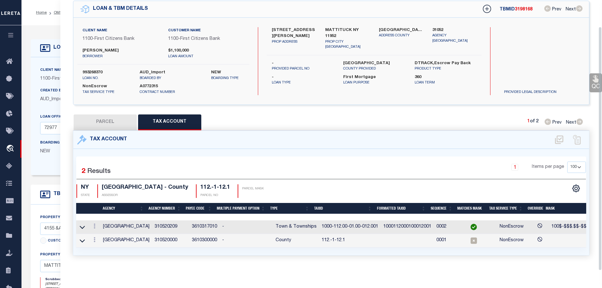
scroll to position [29, 0]
click at [98, 238] on link at bounding box center [94, 240] width 7 height 5
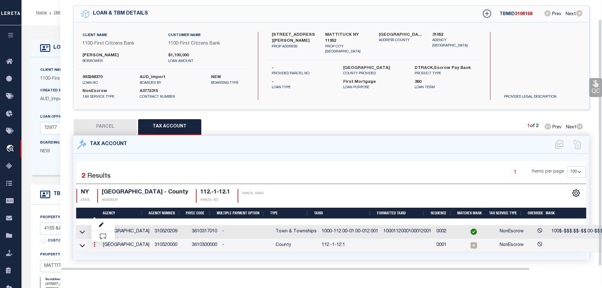
scroll to position [21, 0]
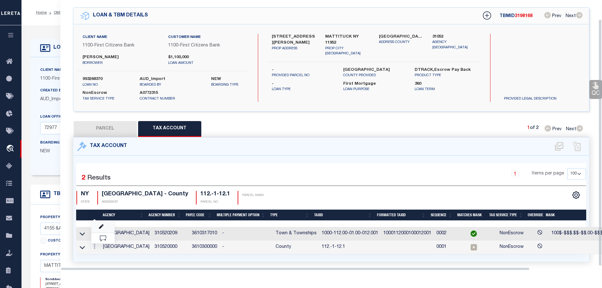
click at [101, 224] on icon "" at bounding box center [101, 226] width 5 height 5
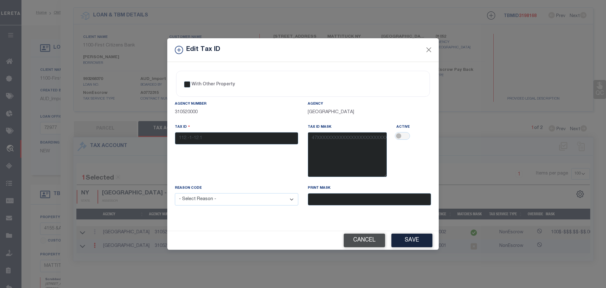
click at [359, 241] on button "Cancel" at bounding box center [364, 240] width 41 height 14
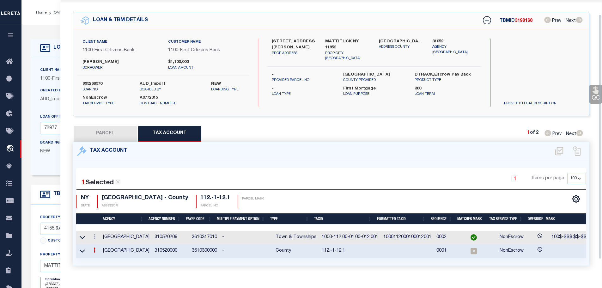
scroll to position [0, 0]
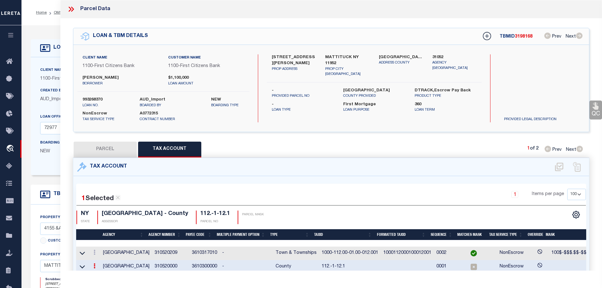
click at [68, 9] on icon at bounding box center [71, 9] width 8 height 8
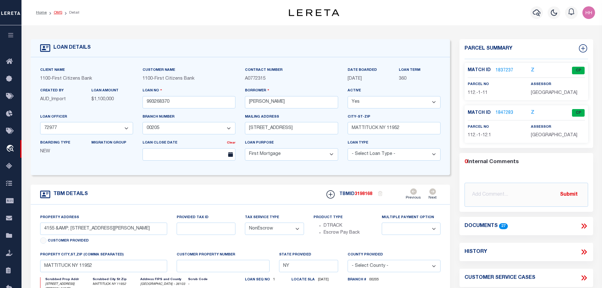
click at [57, 12] on link "OMS" at bounding box center [58, 13] width 9 height 4
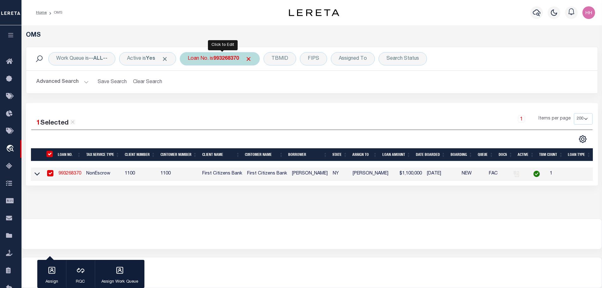
click at [236, 57] on b "993268370" at bounding box center [226, 58] width 26 height 5
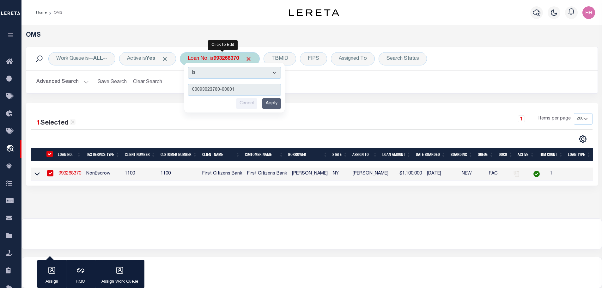
click at [275, 104] on input "Apply" at bounding box center [271, 103] width 19 height 10
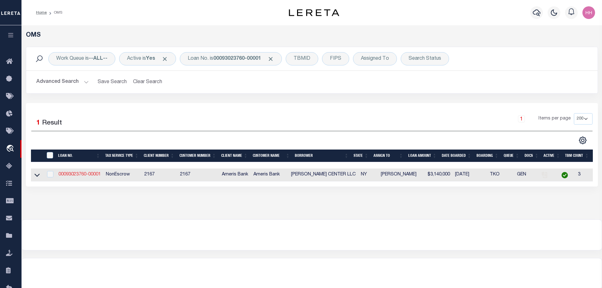
click at [80, 173] on link "00093023760-00001" at bounding box center [79, 174] width 42 height 4
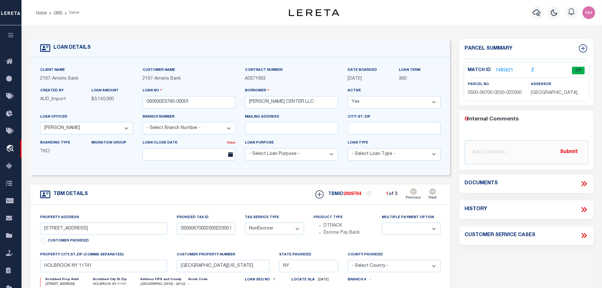
click at [493, 69] on label "Match ID" at bounding box center [481, 70] width 28 height 7
click at [506, 69] on link "1485621" at bounding box center [504, 70] width 18 height 7
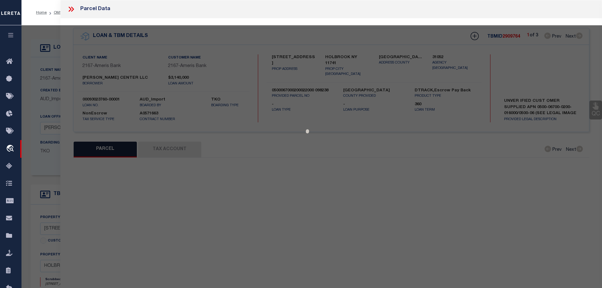
click at [170, 144] on div at bounding box center [311, 249] width 580 height 448
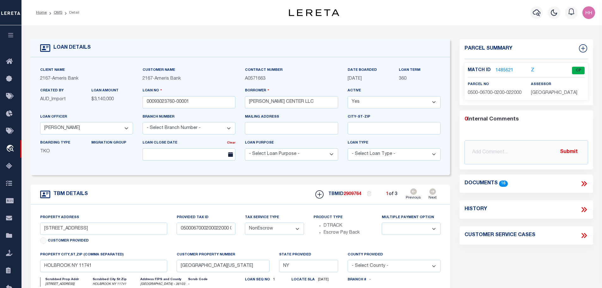
scroll to position [63, 0]
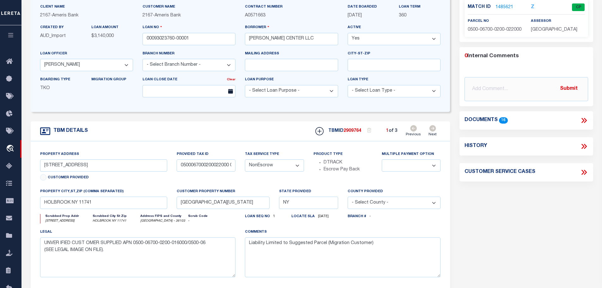
click at [507, 37] on div "Match ID 1485621 Z CP parcel no assessor" at bounding box center [525, 18] width 123 height 37
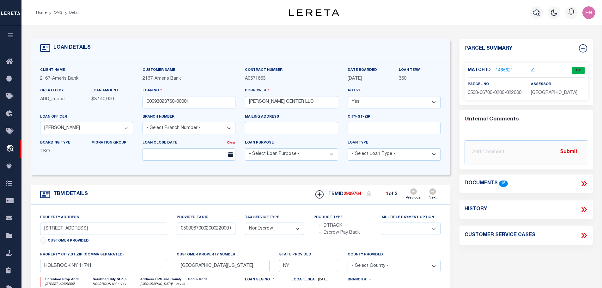
click at [505, 69] on link "1485621" at bounding box center [504, 70] width 18 height 7
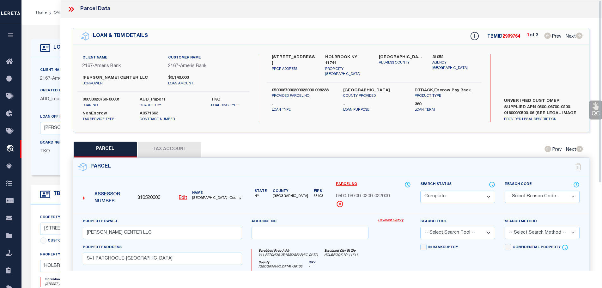
click at [174, 146] on button "Tax Account" at bounding box center [169, 149] width 63 height 16
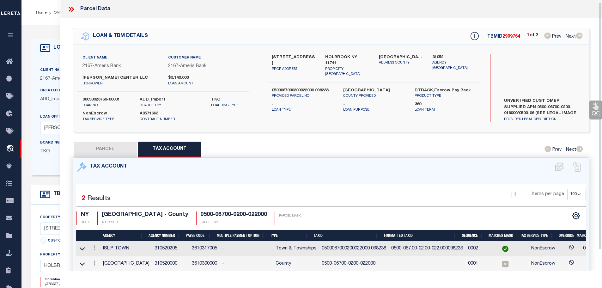
scroll to position [25, 0]
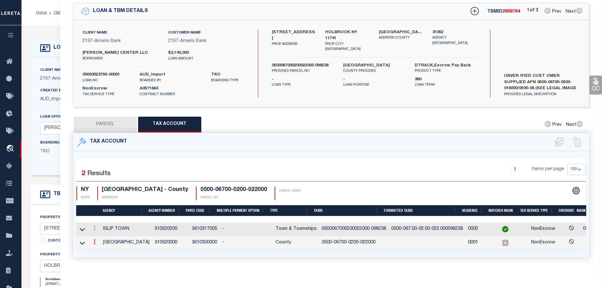
click at [95, 240] on icon at bounding box center [94, 241] width 2 height 5
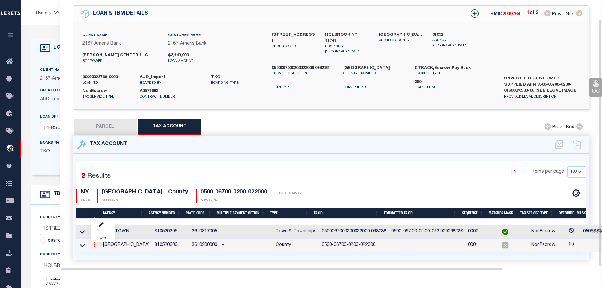
scroll to position [21, 0]
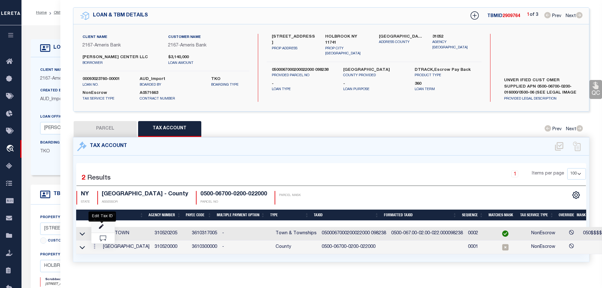
click at [101, 226] on icon "" at bounding box center [101, 226] width 5 height 5
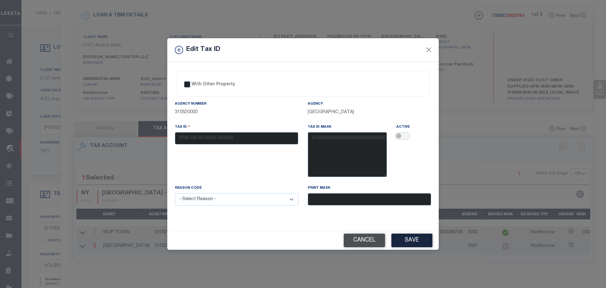
click at [359, 239] on button "Cancel" at bounding box center [364, 240] width 41 height 14
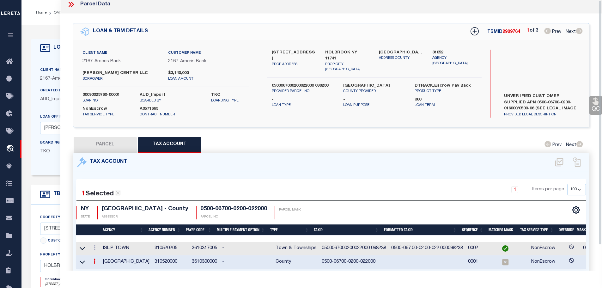
scroll to position [0, 0]
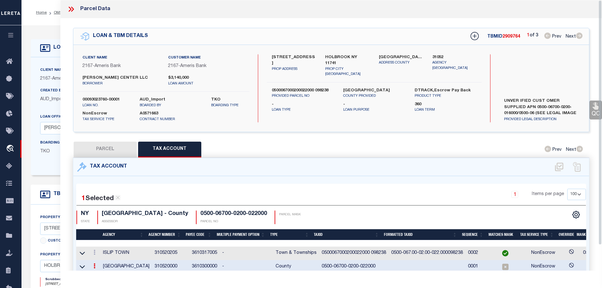
click at [71, 8] on icon at bounding box center [71, 9] width 8 height 8
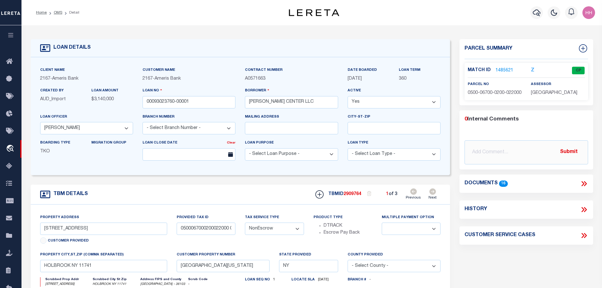
click at [433, 194] on link "Next" at bounding box center [432, 194] width 8 height 12
click at [505, 67] on link "1485622" at bounding box center [504, 70] width 18 height 7
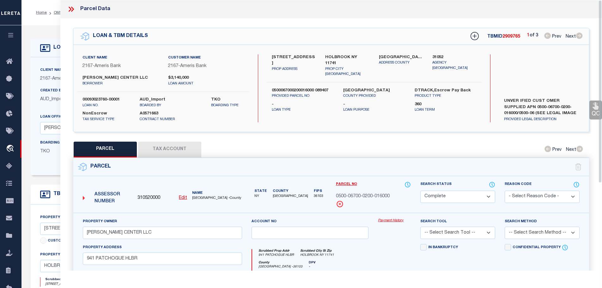
click at [171, 148] on button "Tax Account" at bounding box center [169, 149] width 63 height 16
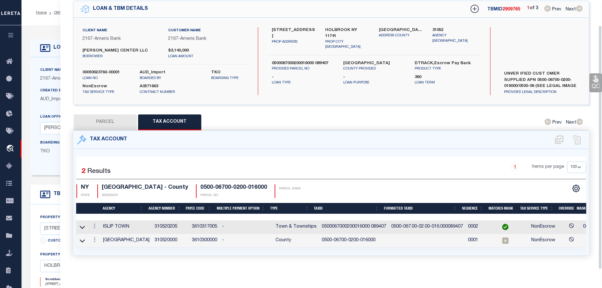
scroll to position [29, 0]
click at [94, 237] on icon at bounding box center [94, 239] width 2 height 5
click at [94, 237] on div at bounding box center [94, 241] width 7 height 8
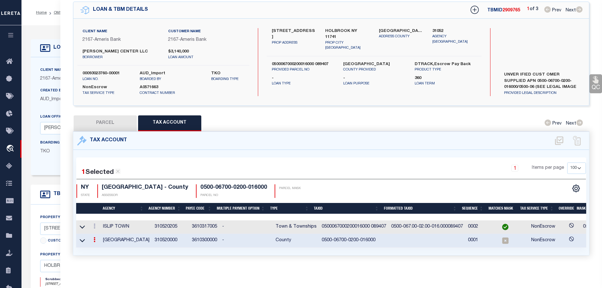
click at [97, 238] on link at bounding box center [94, 240] width 7 height 5
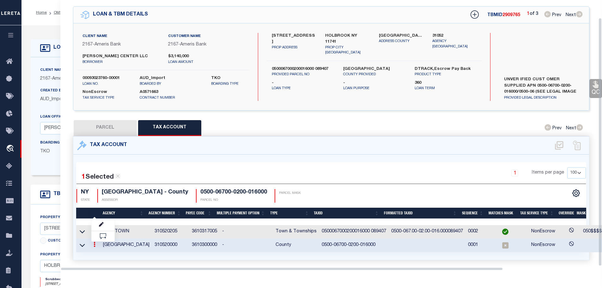
scroll to position [19, 0]
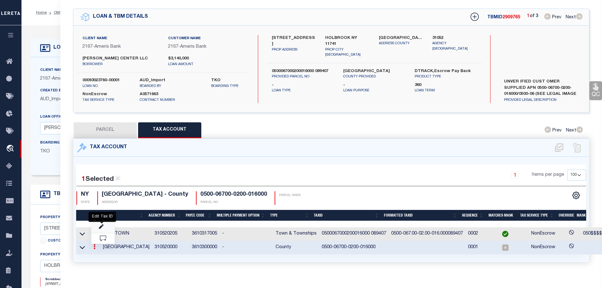
click at [100, 225] on icon "" at bounding box center [101, 226] width 5 height 5
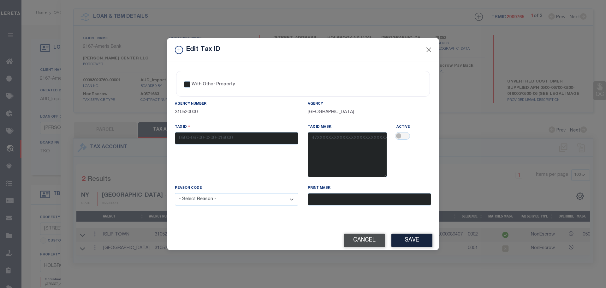
click at [365, 238] on button "Cancel" at bounding box center [364, 240] width 41 height 14
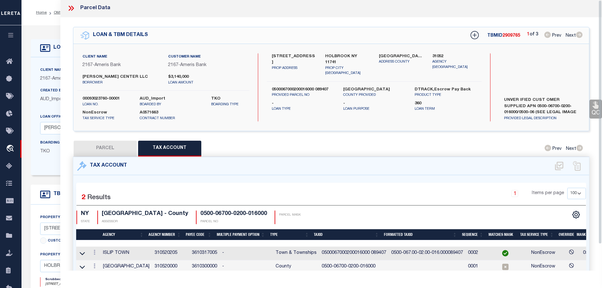
scroll to position [0, 0]
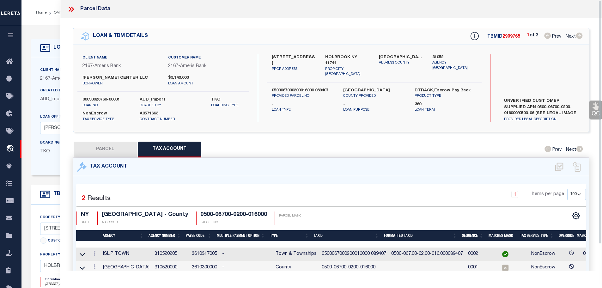
click at [71, 4] on div "Parcel Data" at bounding box center [331, 9] width 542 height 18
click at [70, 7] on icon at bounding box center [71, 9] width 8 height 8
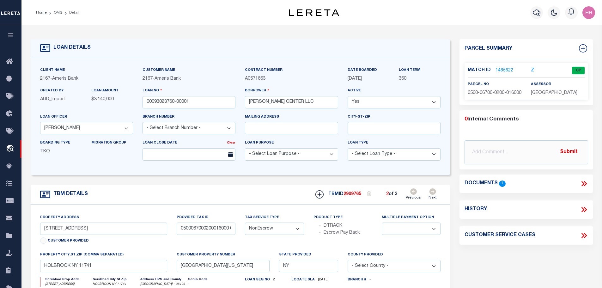
drag, startPoint x: 52, startPoint y: 13, endPoint x: 73, endPoint y: 15, distance: 21.0
click at [54, 13] on link "OMS" at bounding box center [58, 13] width 9 height 4
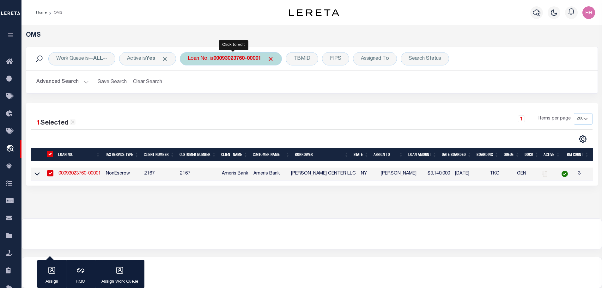
click at [230, 57] on b "00093023760-00001" at bounding box center [237, 58] width 48 height 5
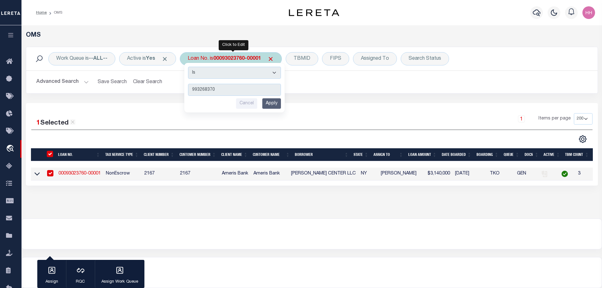
click at [273, 104] on input "Apply" at bounding box center [271, 103] width 19 height 10
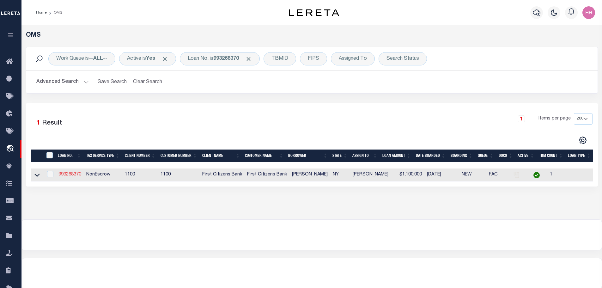
click at [74, 172] on link "993268370" at bounding box center [69, 174] width 23 height 4
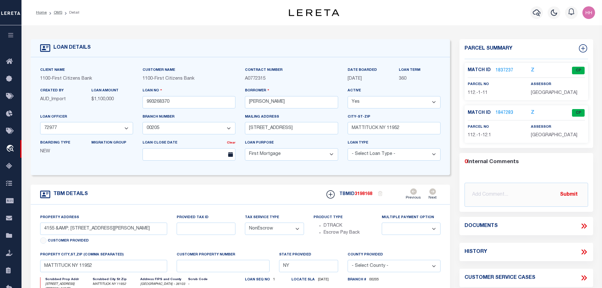
click at [500, 67] on link "1837237" at bounding box center [504, 70] width 18 height 7
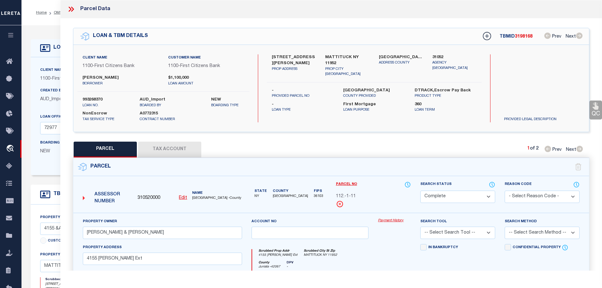
click at [168, 146] on button "Tax Account" at bounding box center [169, 149] width 63 height 16
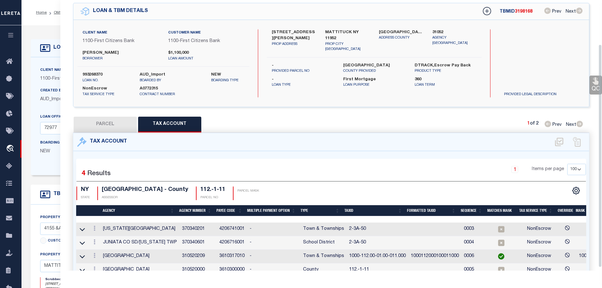
scroll to position [57, 0]
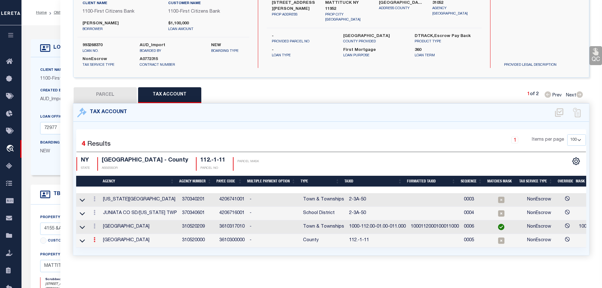
click at [98, 238] on link at bounding box center [94, 240] width 7 height 5
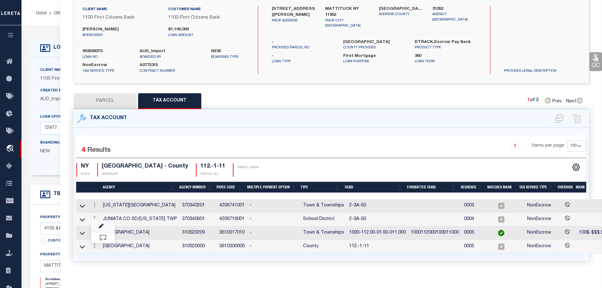
click at [101, 227] on link at bounding box center [102, 226] width 23 height 10
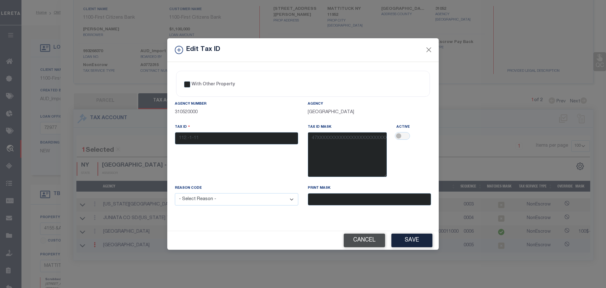
click at [365, 240] on button "Cancel" at bounding box center [364, 240] width 41 height 14
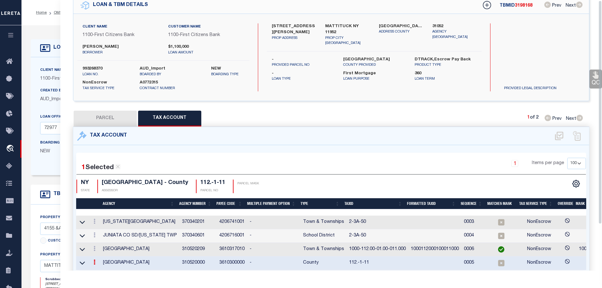
scroll to position [0, 0]
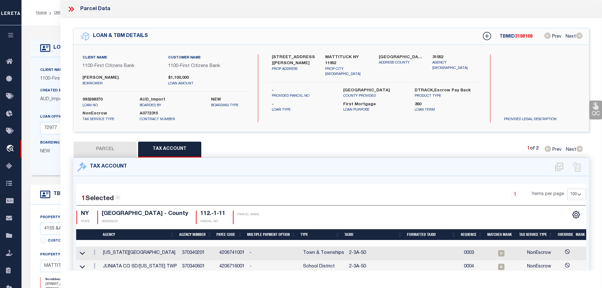
click at [70, 12] on icon at bounding box center [71, 9] width 8 height 8
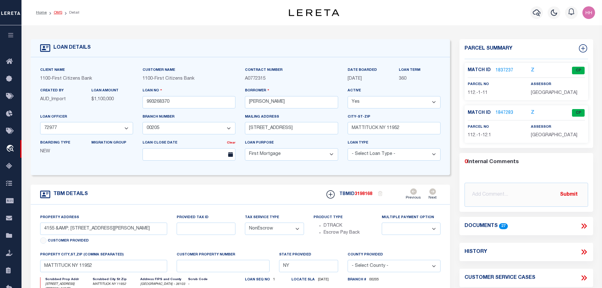
click at [54, 11] on link "OMS" at bounding box center [58, 13] width 9 height 4
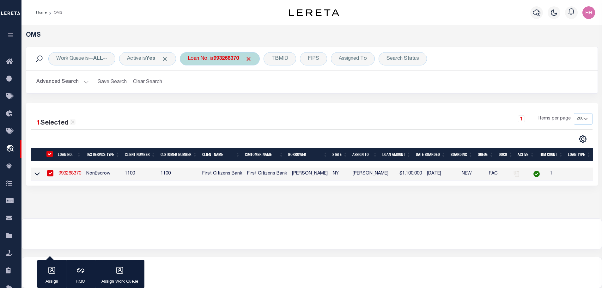
click at [224, 60] on b "993268370" at bounding box center [226, 58] width 26 height 5
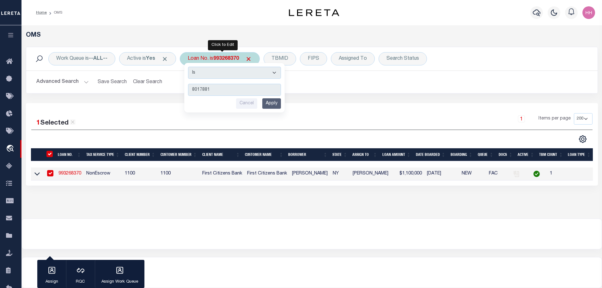
click at [276, 106] on input "Apply" at bounding box center [271, 103] width 19 height 10
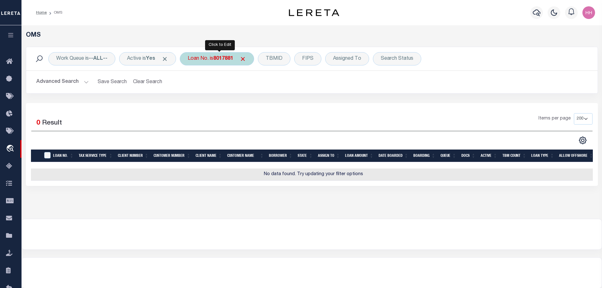
click at [223, 59] on b "8017881" at bounding box center [223, 58] width 20 height 5
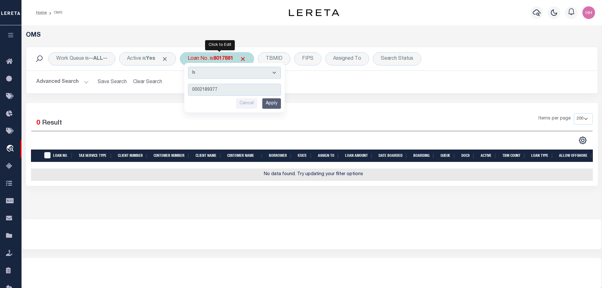
click at [276, 104] on input "Apply" at bounding box center [271, 103] width 19 height 10
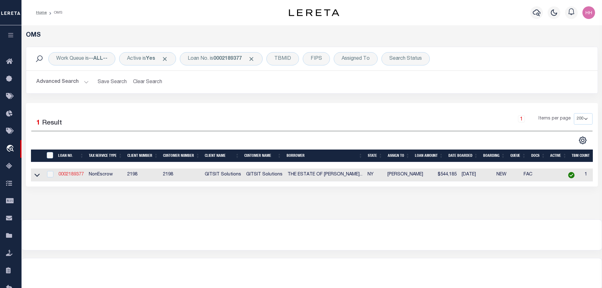
click at [78, 173] on link "0002189377" at bounding box center [70, 174] width 25 height 4
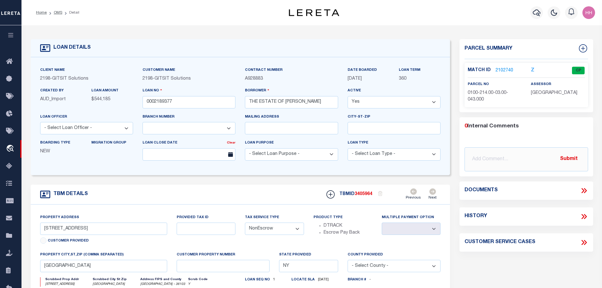
click at [499, 70] on link "2102740" at bounding box center [504, 70] width 18 height 7
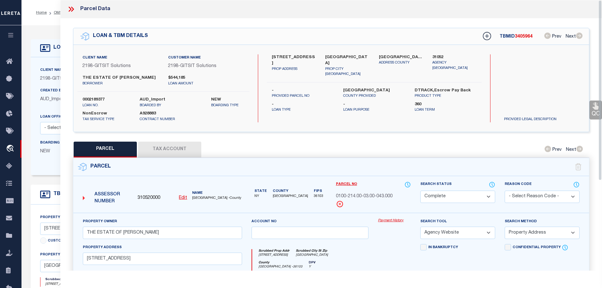
click at [172, 155] on button "Tax Account" at bounding box center [169, 149] width 63 height 16
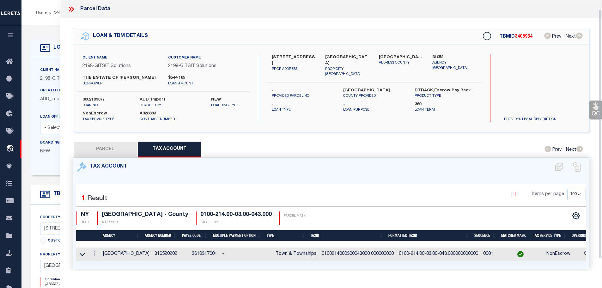
scroll to position [10, 0]
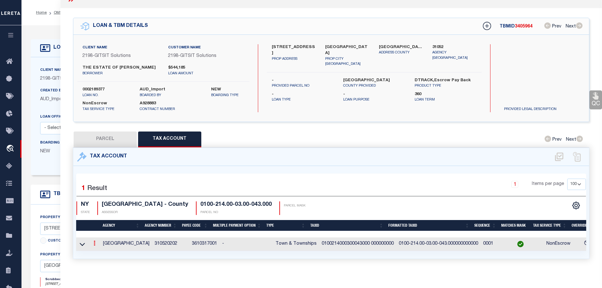
click at [94, 245] on icon at bounding box center [94, 242] width 2 height 5
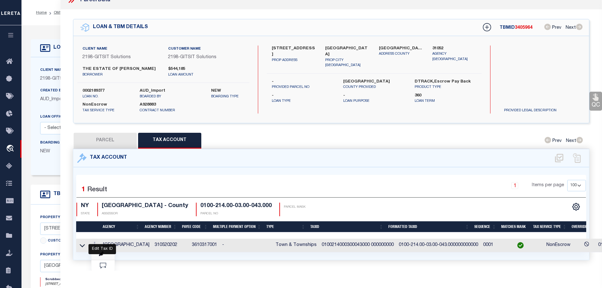
click at [102, 259] on link at bounding box center [102, 254] width 23 height 10
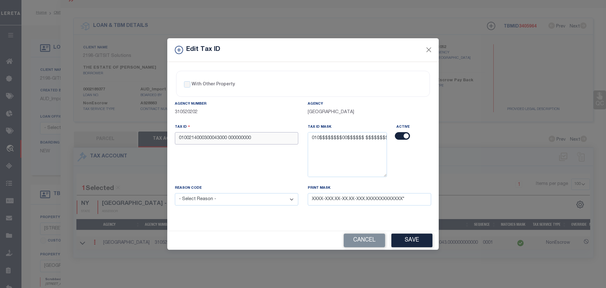
click at [244, 141] on input "0100214000300043000 000000000" at bounding box center [236, 138] width 123 height 12
paste input "290991009"
click at [259, 200] on select "- Select Reason - 099 - Other (Provide additional detail) ACT - Agency Changed …" at bounding box center [236, 199] width 123 height 12
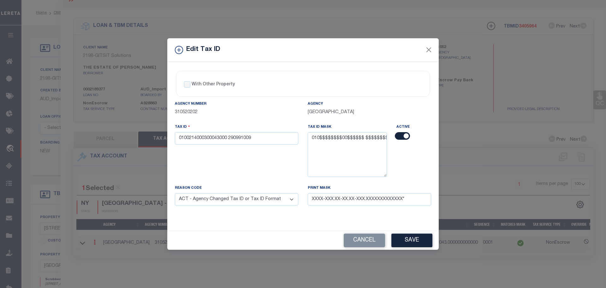
click at [175, 193] on select "- Select Reason - 099 - Other (Provide additional detail) ACT - Agency Changed …" at bounding box center [236, 199] width 123 height 12
click at [421, 242] on button "Save" at bounding box center [412, 240] width 41 height 14
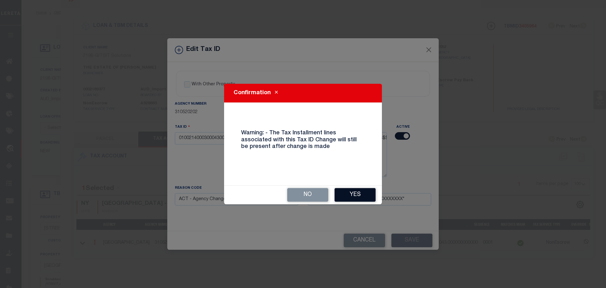
click at [361, 194] on button "Yes" at bounding box center [355, 195] width 41 height 14
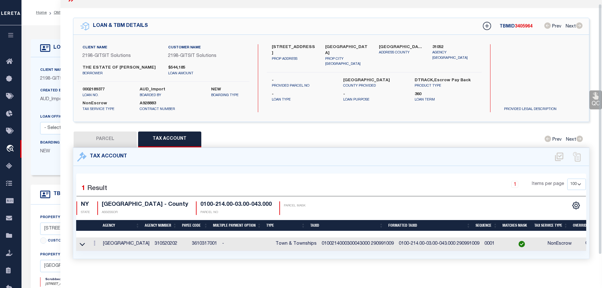
scroll to position [0, 0]
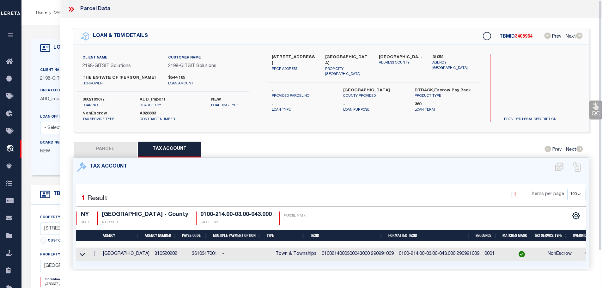
click at [70, 8] on icon at bounding box center [70, 9] width 3 height 5
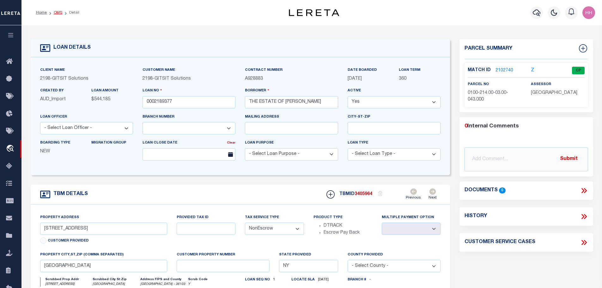
click at [58, 12] on link "OMS" at bounding box center [58, 13] width 9 height 4
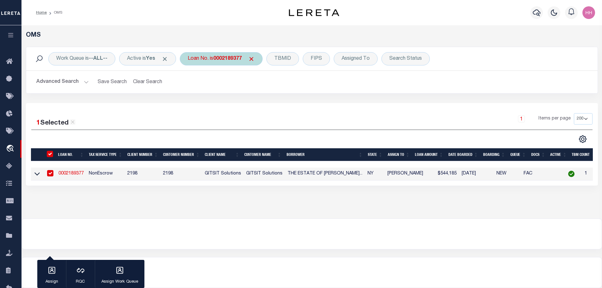
click at [237, 59] on b "0002189377" at bounding box center [227, 58] width 28 height 5
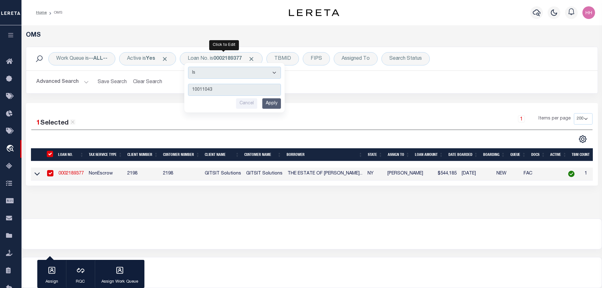
click at [275, 102] on input "Apply" at bounding box center [271, 103] width 19 height 10
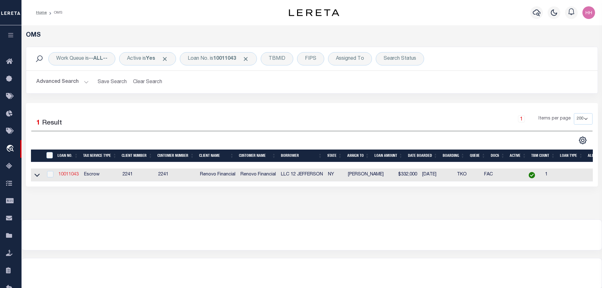
click at [67, 174] on link "10011043" at bounding box center [68, 174] width 20 height 4
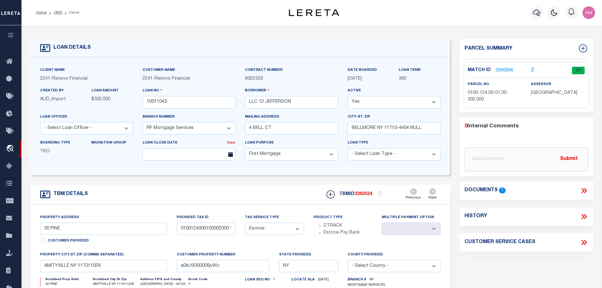
click at [499, 67] on link "2090896" at bounding box center [504, 70] width 18 height 7
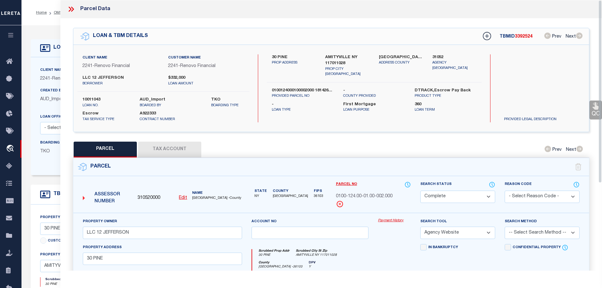
drag, startPoint x: 167, startPoint y: 143, endPoint x: 182, endPoint y: 150, distance: 16.0
click at [167, 143] on button "Tax Account" at bounding box center [169, 149] width 63 height 16
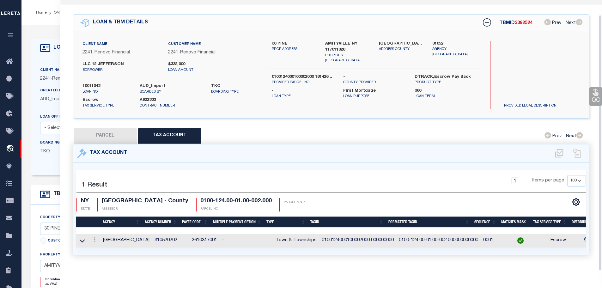
scroll to position [15, 0]
click at [98, 133] on button "PARCEL" at bounding box center [105, 136] width 63 height 16
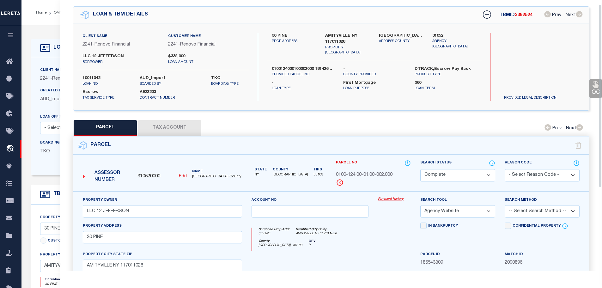
scroll to position [3, 0]
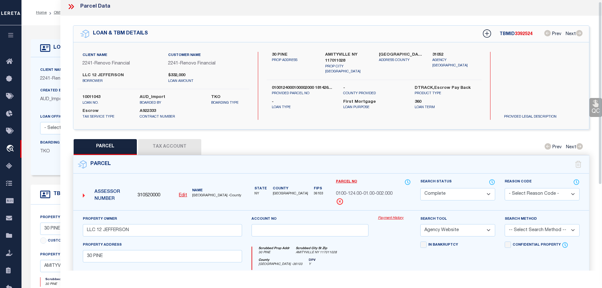
click at [165, 144] on button "Tax Account" at bounding box center [169, 147] width 63 height 16
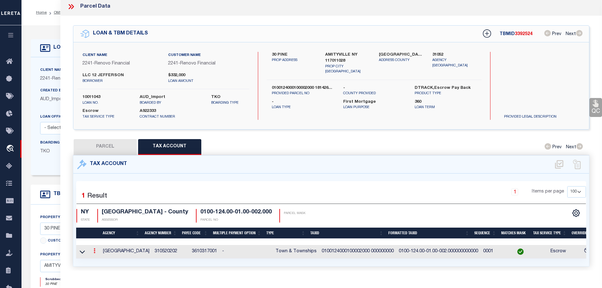
click at [98, 249] on link at bounding box center [94, 251] width 7 height 5
click at [102, 259] on icon "" at bounding box center [101, 260] width 5 height 5
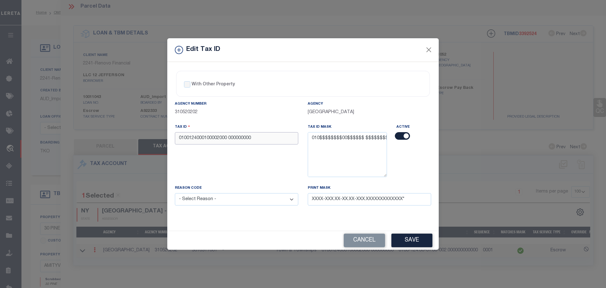
click at [236, 138] on input "0100124000100002000 000000000" at bounding box center [236, 138] width 123 height 12
paste input "181426004"
click at [242, 200] on select "- Select Reason - 099 - Other (Provide additional detail) ACT - Agency Changed …" at bounding box center [236, 199] width 123 height 12
click at [175, 193] on select "- Select Reason - 099 - Other (Provide additional detail) ACT - Agency Changed …" at bounding box center [236, 199] width 123 height 12
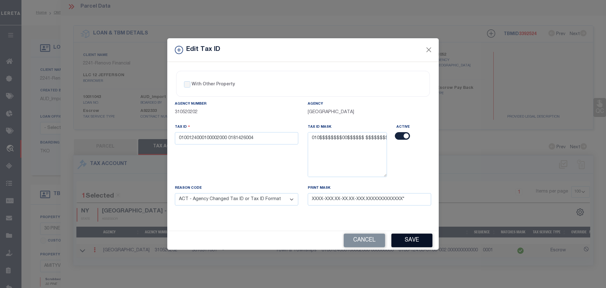
click at [408, 239] on button "Save" at bounding box center [412, 240] width 41 height 14
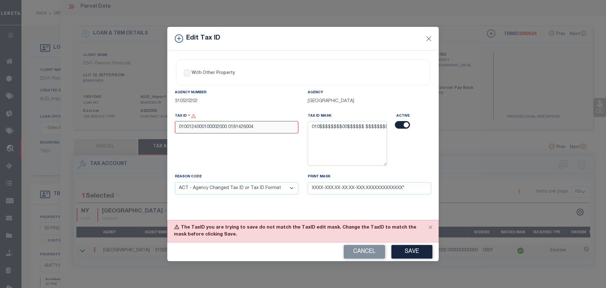
click at [232, 129] on input "0100124000100002000 0181426004" at bounding box center [236, 127] width 123 height 12
click at [403, 250] on button "Save" at bounding box center [412, 252] width 41 height 14
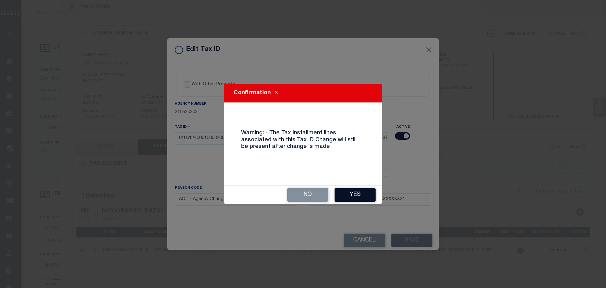
click at [363, 196] on button "Yes" at bounding box center [355, 195] width 41 height 14
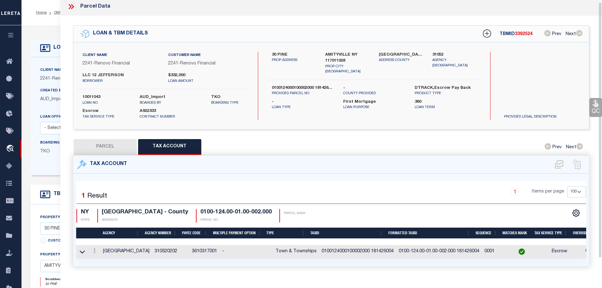
click at [70, 7] on icon at bounding box center [71, 7] width 8 height 8
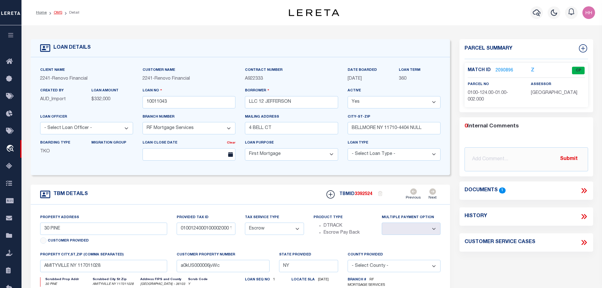
click at [57, 12] on link "OMS" at bounding box center [58, 13] width 9 height 4
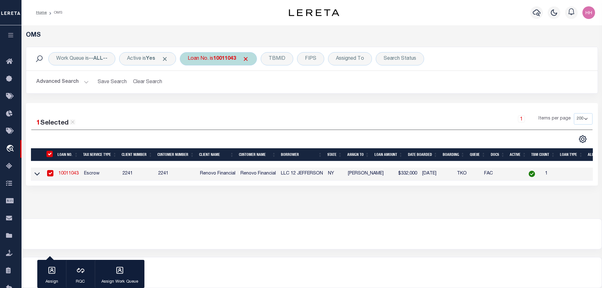
click at [222, 58] on b "10011043" at bounding box center [224, 58] width 23 height 5
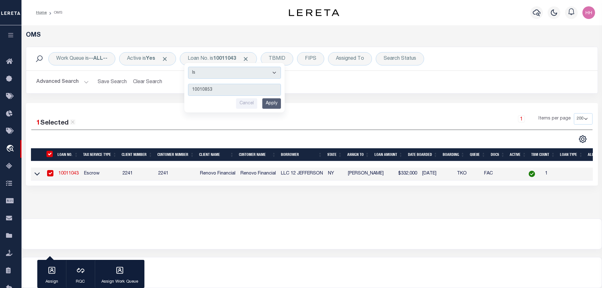
click at [271, 103] on input "Apply" at bounding box center [271, 103] width 19 height 10
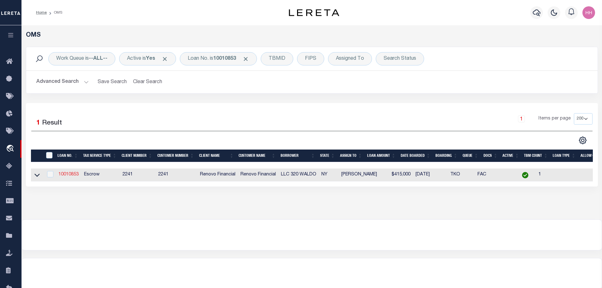
click at [68, 173] on link "10010853" at bounding box center [68, 174] width 20 height 4
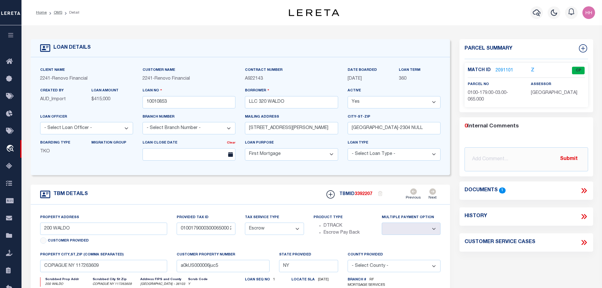
click at [502, 68] on link "2091101" at bounding box center [504, 70] width 18 height 7
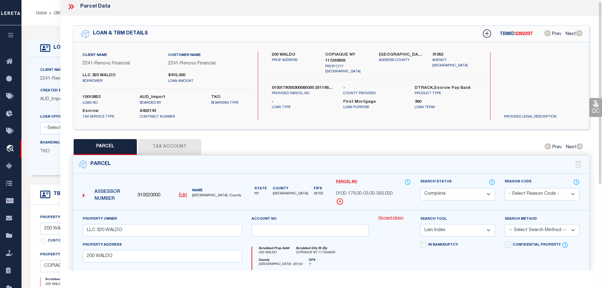
click at [163, 145] on button "Tax Account" at bounding box center [169, 147] width 63 height 16
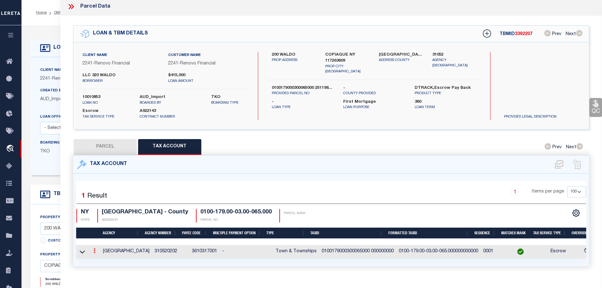
click at [95, 248] on icon at bounding box center [94, 250] width 2 height 5
click at [105, 258] on link at bounding box center [102, 261] width 23 height 10
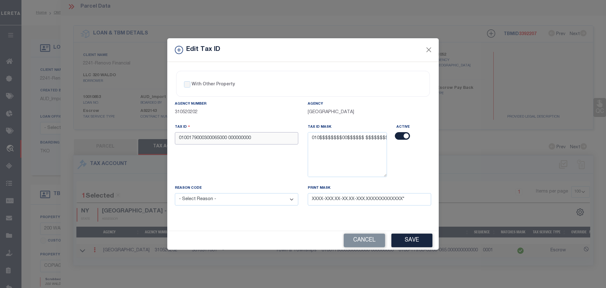
click at [238, 139] on input "0100179000300065000 000000000" at bounding box center [236, 138] width 123 height 12
paste input "251198002"
click at [222, 200] on select "- Select Reason - 099 - Other (Provide additional detail) ACT - Agency Changed …" at bounding box center [236, 199] width 123 height 12
click at [175, 193] on select "- Select Reason - 099 - Other (Provide additional detail) ACT - Agency Changed …" at bounding box center [236, 199] width 123 height 12
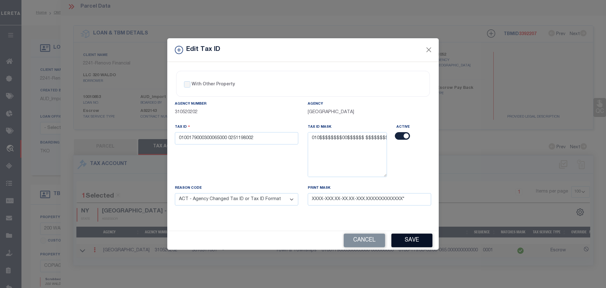
click at [410, 237] on button "Save" at bounding box center [412, 240] width 41 height 14
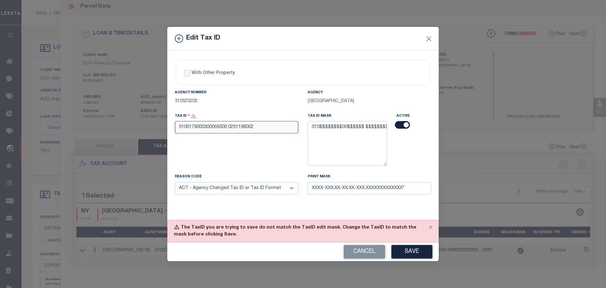
click at [231, 128] on input "0100179000300065000 0251198002" at bounding box center [236, 127] width 123 height 12
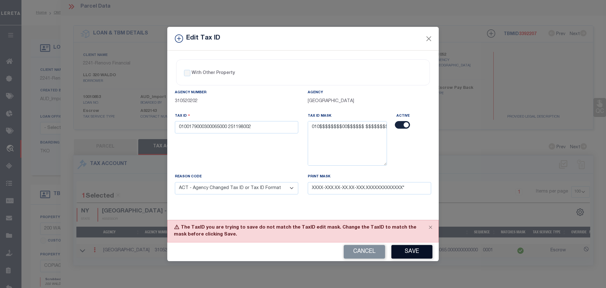
click at [407, 248] on button "Save" at bounding box center [412, 252] width 41 height 14
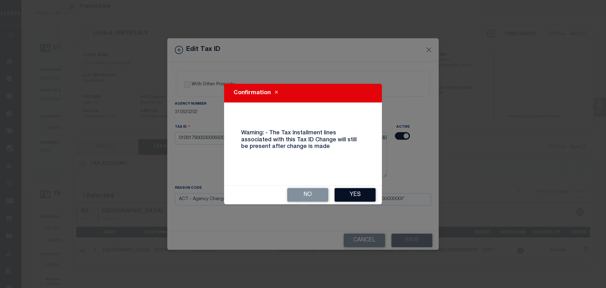
click at [351, 195] on button "Yes" at bounding box center [355, 195] width 41 height 14
